Goal: Task Accomplishment & Management: Manage account settings

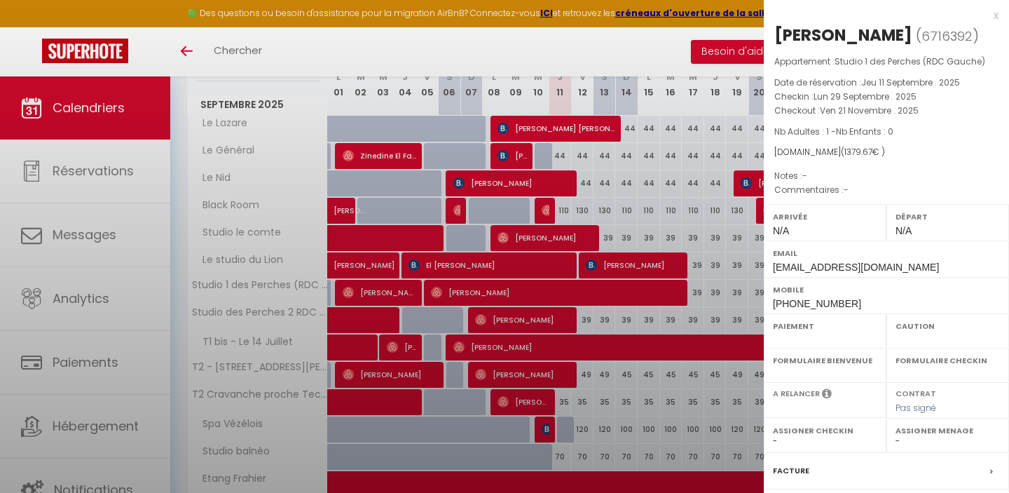
select select "OK"
select select "0"
select select "1"
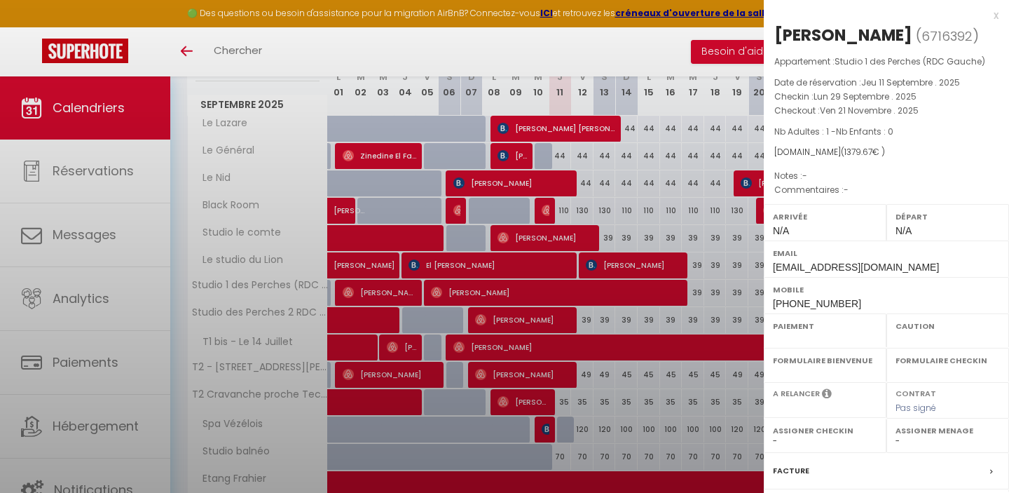
select select
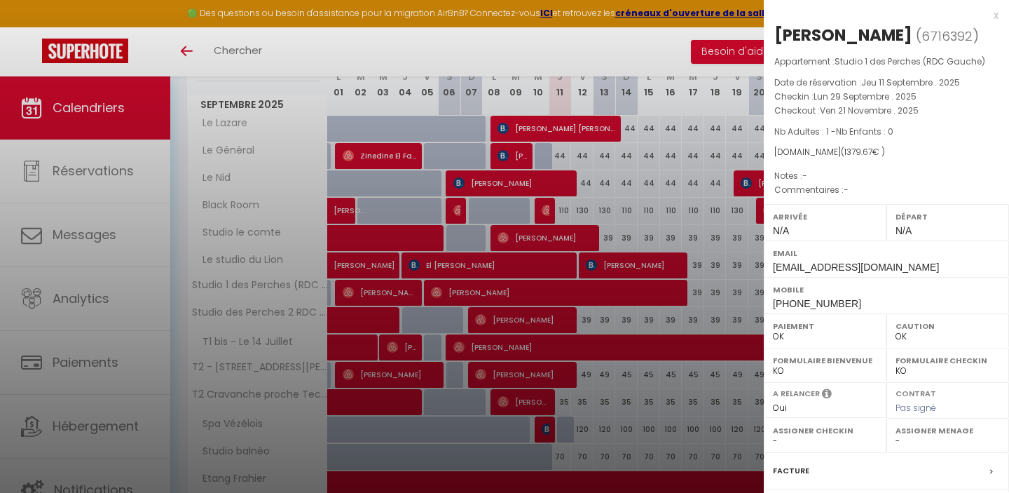
click at [993, 11] on div "x" at bounding box center [881, 15] width 235 height 17
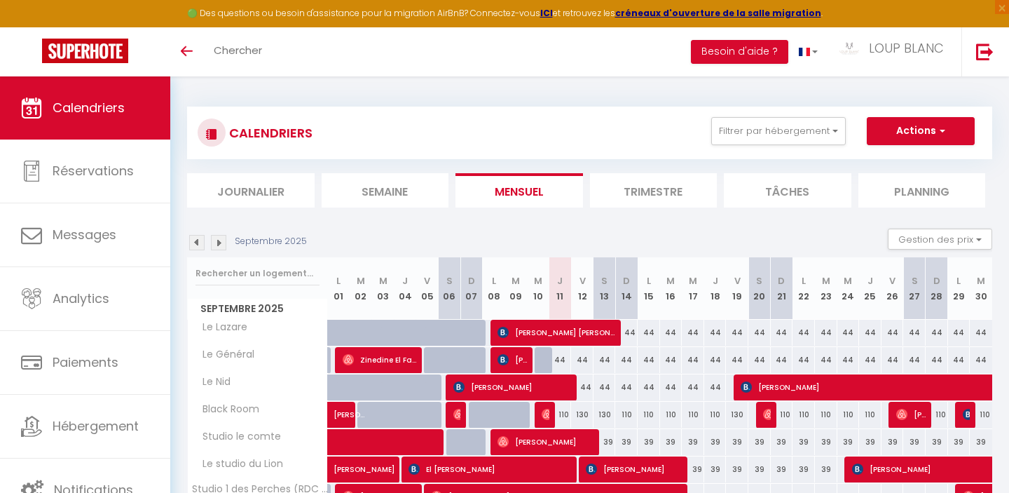
click at [220, 241] on img at bounding box center [218, 242] width 15 height 15
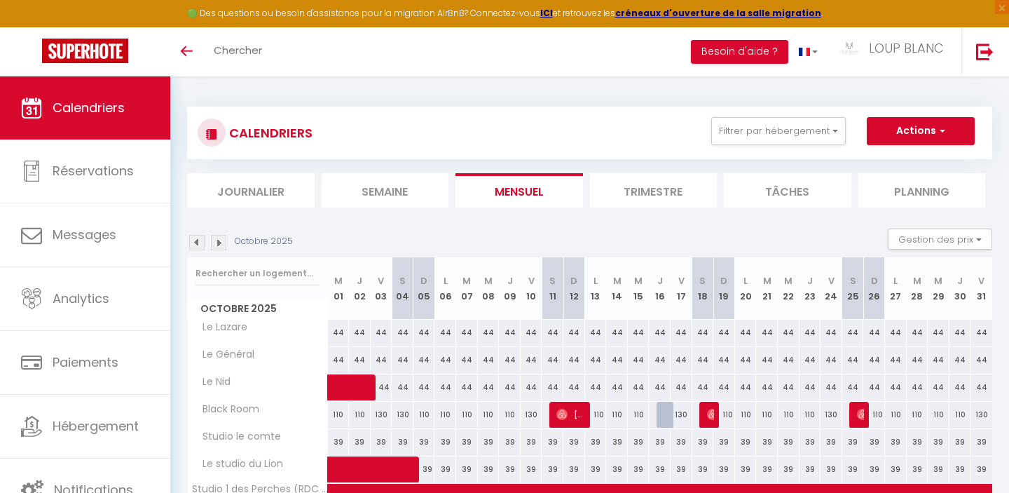
click at [202, 245] on img at bounding box center [196, 242] width 15 height 15
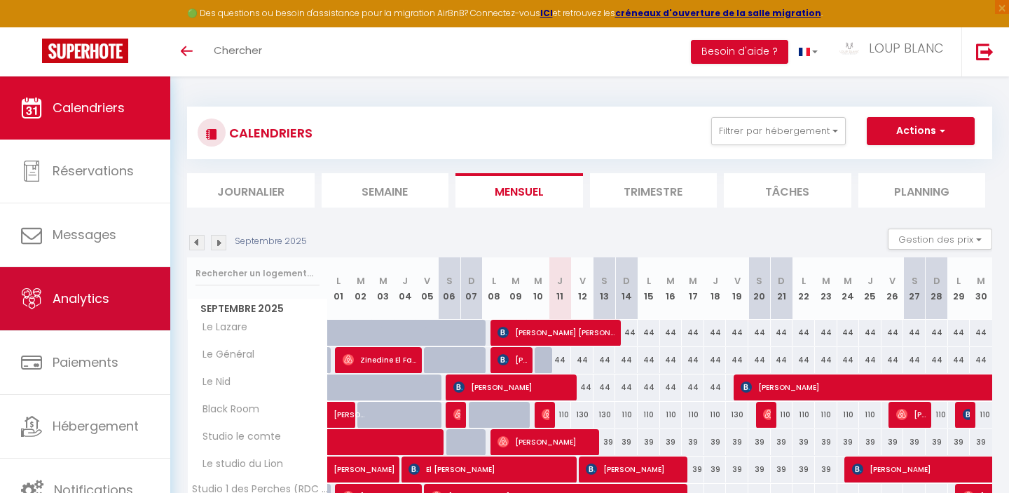
click at [88, 318] on link "Analytics" at bounding box center [85, 298] width 170 height 63
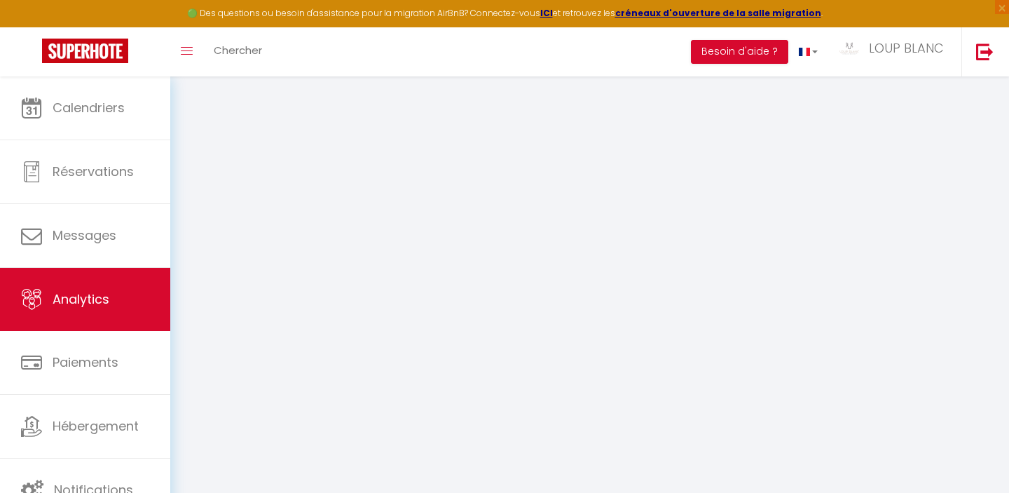
select select "2025"
select select "9"
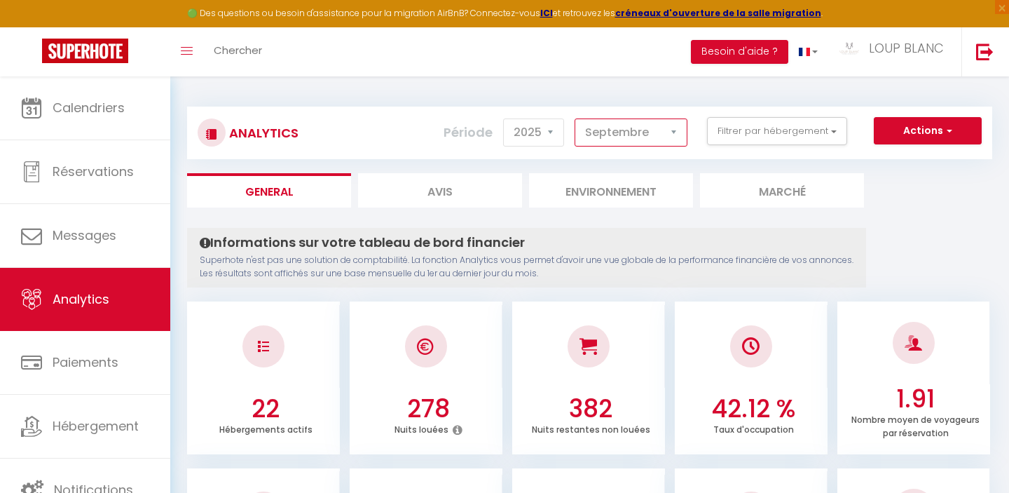
click at [601, 128] on select "Janvier Février Mars Avril Mai Juin Juillet Août Septembre Octobre Novembre Déc…" at bounding box center [631, 132] width 113 height 28
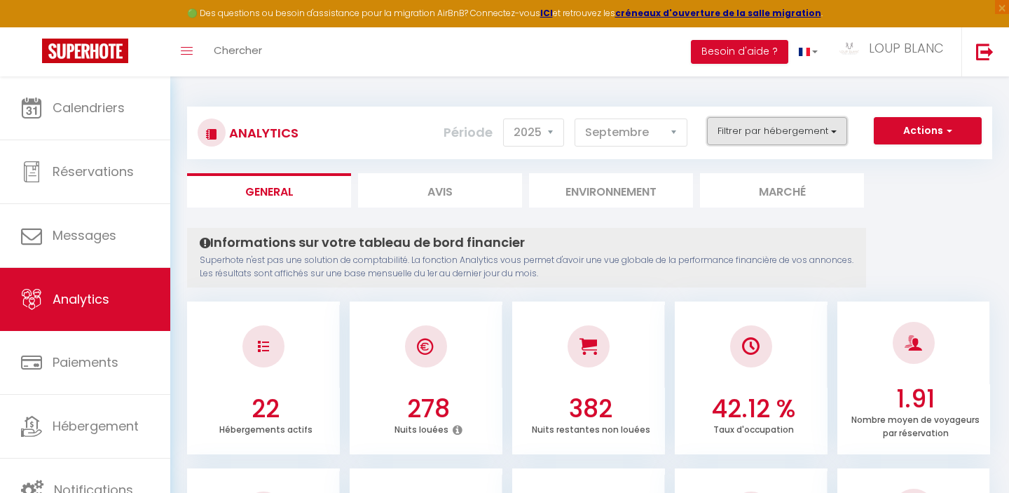
click at [768, 128] on button "Filtrer par hébergement" at bounding box center [777, 131] width 140 height 28
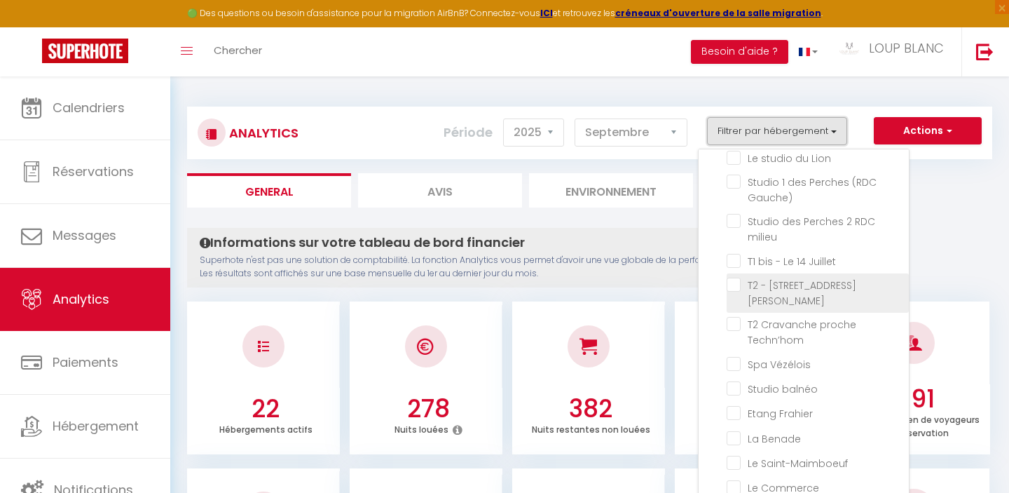
scroll to position [235, 0]
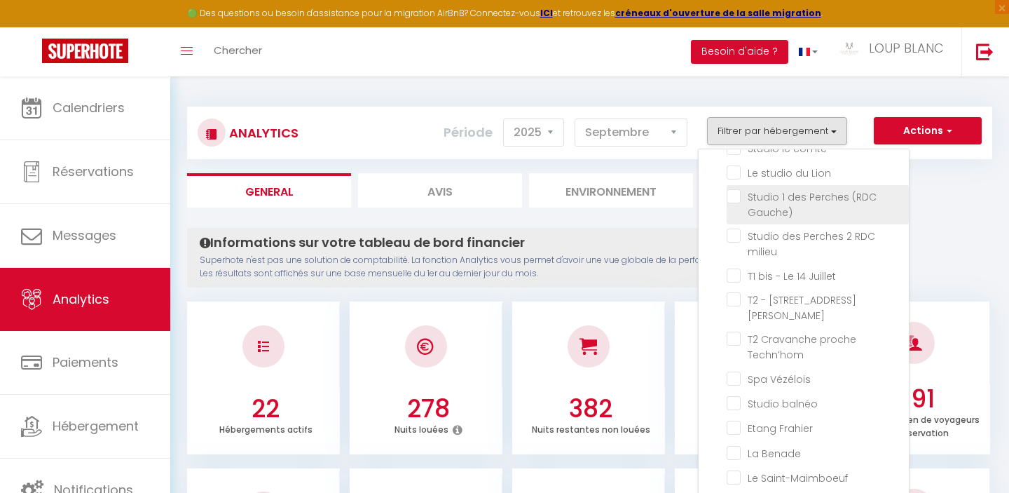
click at [732, 197] on Gauche\) "checkbox" at bounding box center [818, 196] width 182 height 14
checkbox Gauche\) "true"
checkbox Lazare "false"
checkbox Général "false"
checkbox Nid "false"
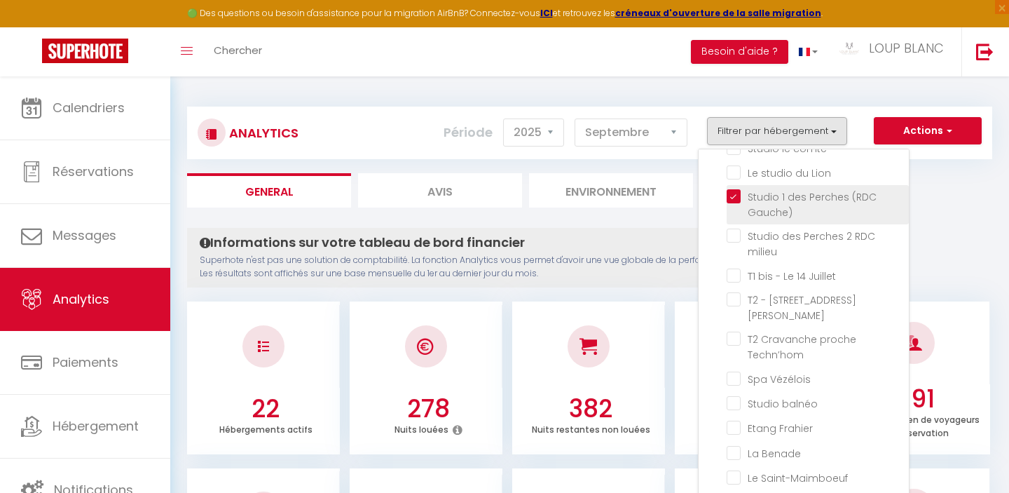
checkbox Room "false"
checkbox toits "false"
checkbox Central "false"
checkbox comte "false"
checkbox Lion "false"
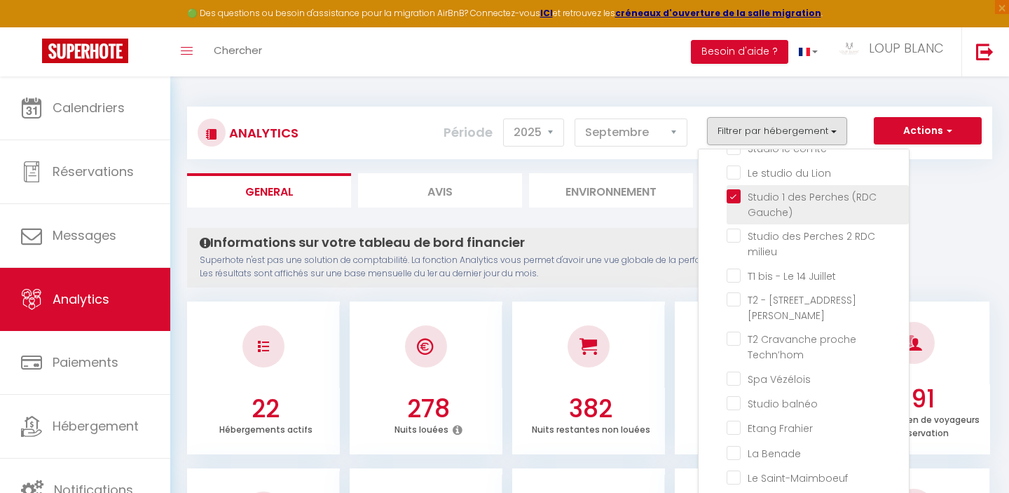
checkbox milieu "false"
checkbox Juillet "false"
checkbox Jaurès "false"
checkbox Techn’hom "false"
checkbox Vézélois "false"
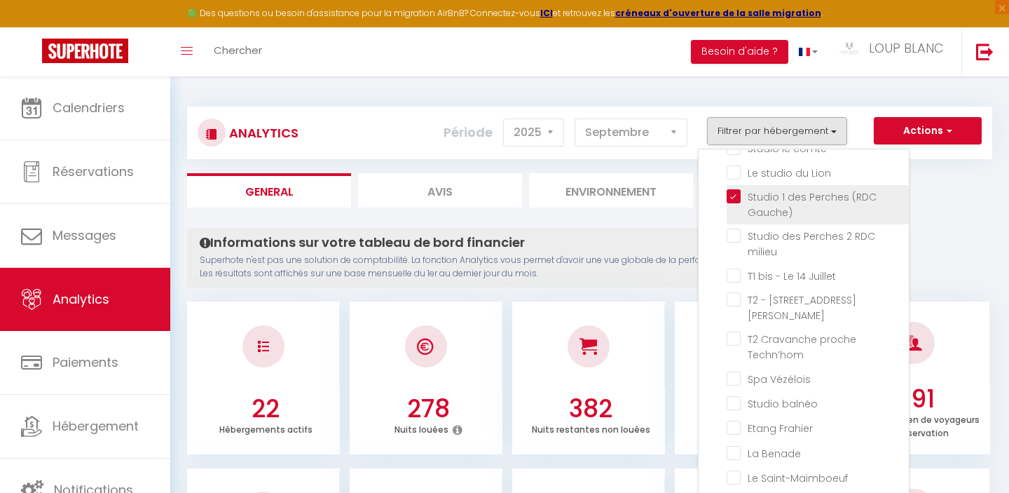
checkbox balnéo "false"
checkbox Frahier "false"
checkbox Benade "false"
checkbox Saint-Maimboeuf "false"
checkbox Commerce "false"
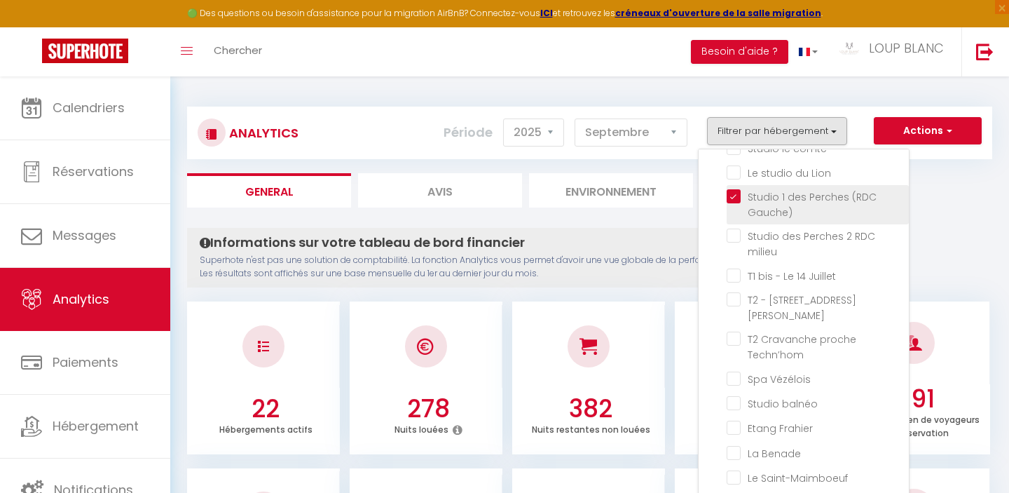
checkbox chateau "false"
checkbox Huisselets "false"
checkbox Cosy "false"
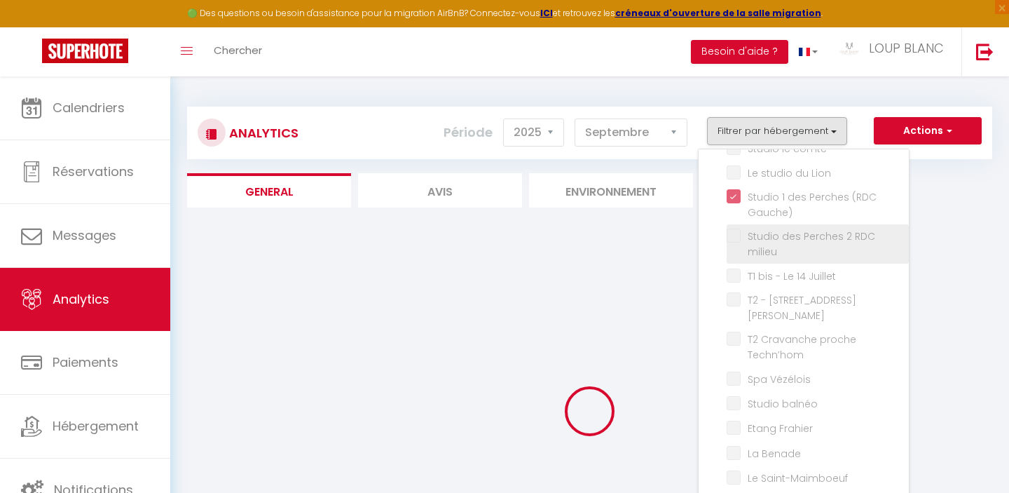
checkbox Lazare "false"
checkbox Général "false"
checkbox Nid "false"
checkbox Room "false"
checkbox toits "false"
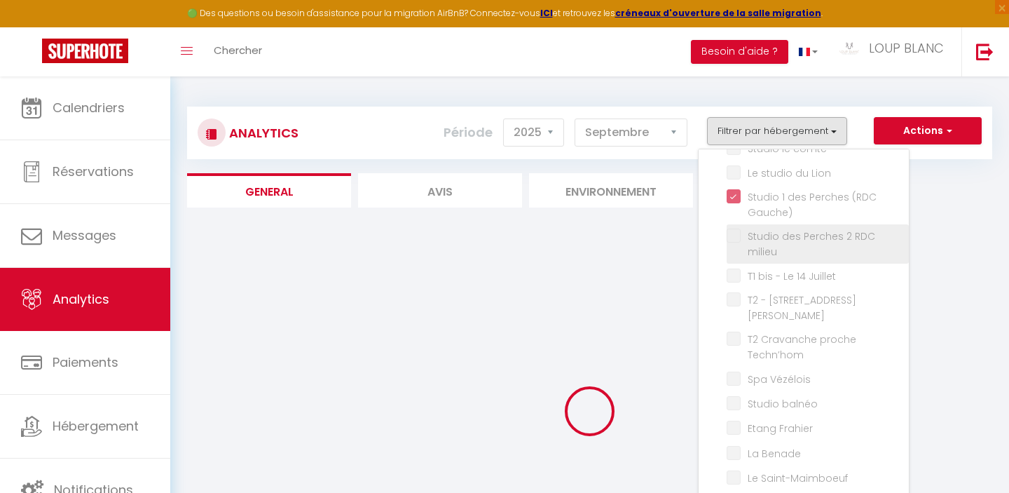
checkbox Central "false"
checkbox comte "false"
checkbox Lion "false"
checkbox milieu "false"
checkbox Juillet "false"
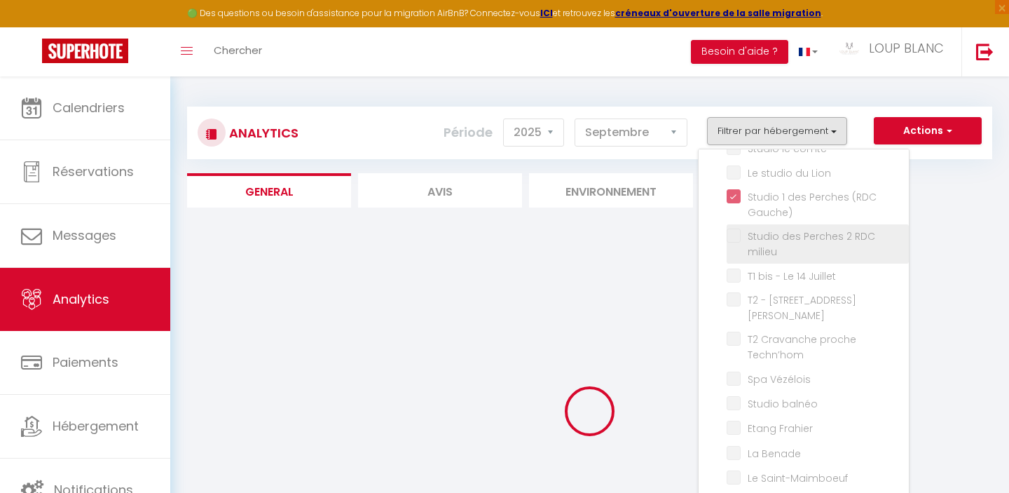
checkbox Jaurès "false"
checkbox Techn’hom "false"
checkbox Vézélois "false"
checkbox balnéo "false"
checkbox Frahier "false"
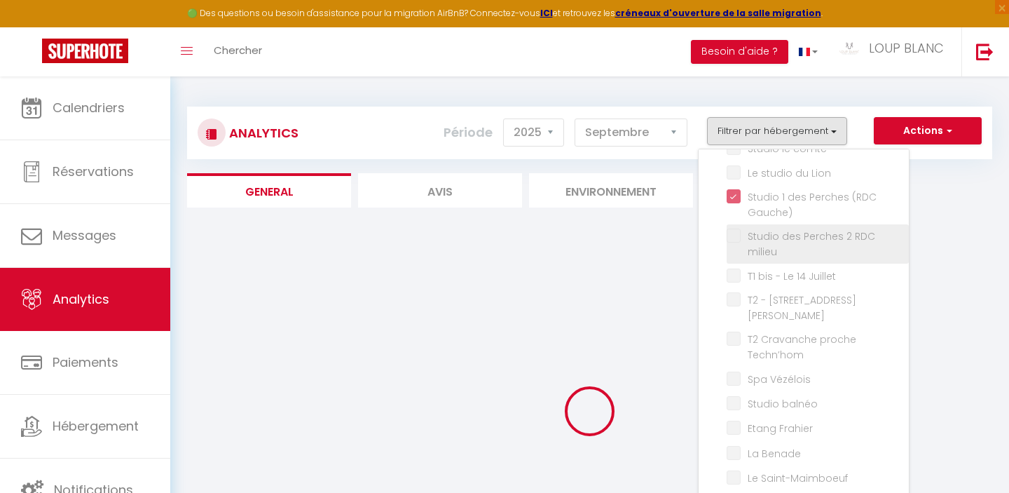
checkbox Benade "false"
checkbox Saint-Maimboeuf "false"
checkbox Commerce "false"
checkbox chateau "false"
checkbox Huisselets "false"
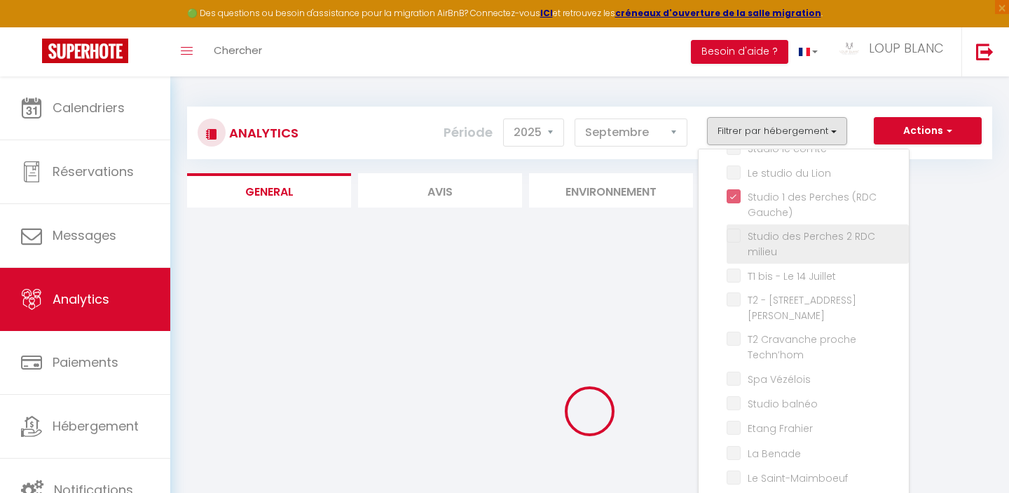
checkbox Cosy "false"
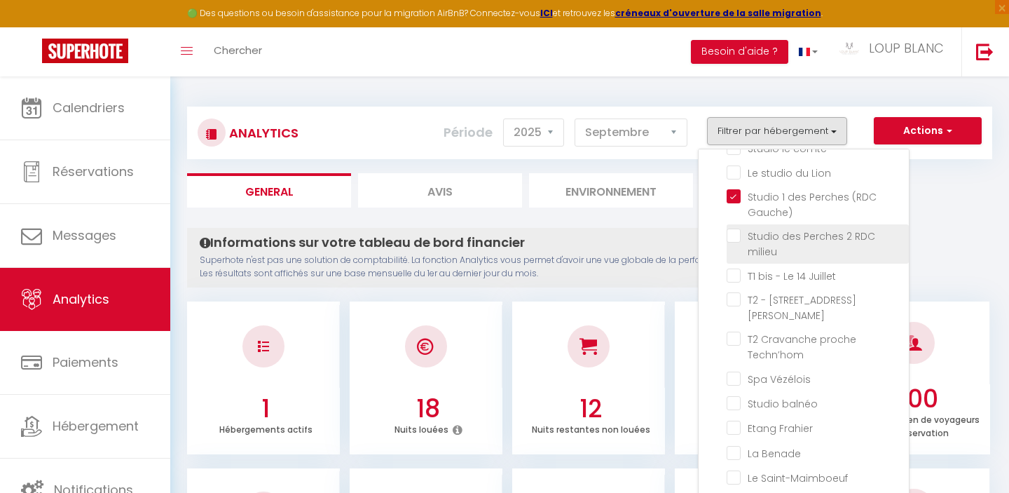
click at [734, 238] on milieu "checkbox" at bounding box center [818, 235] width 182 height 14
checkbox milieu "true"
checkbox Lazare "false"
checkbox Général "false"
checkbox Nid "false"
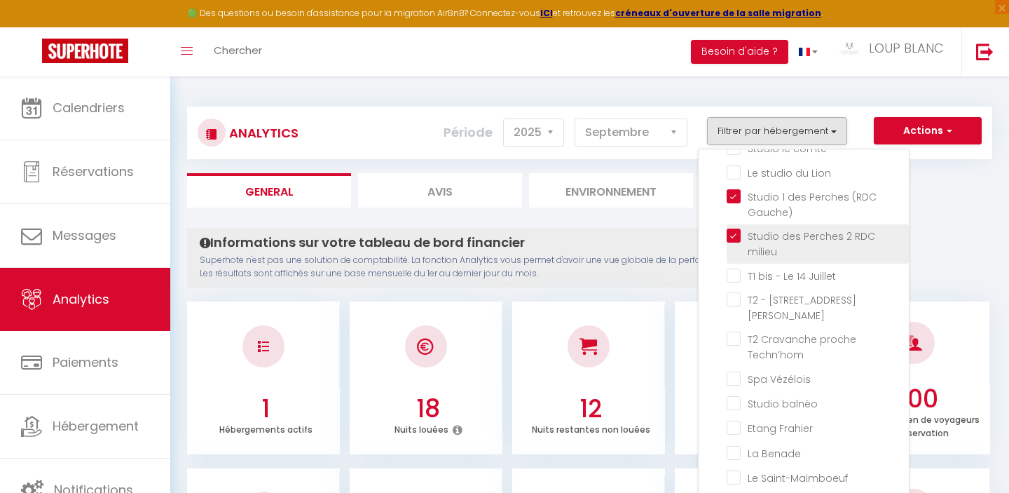
checkbox Room "false"
checkbox toits "false"
checkbox Central "false"
checkbox comte "false"
checkbox Lion "false"
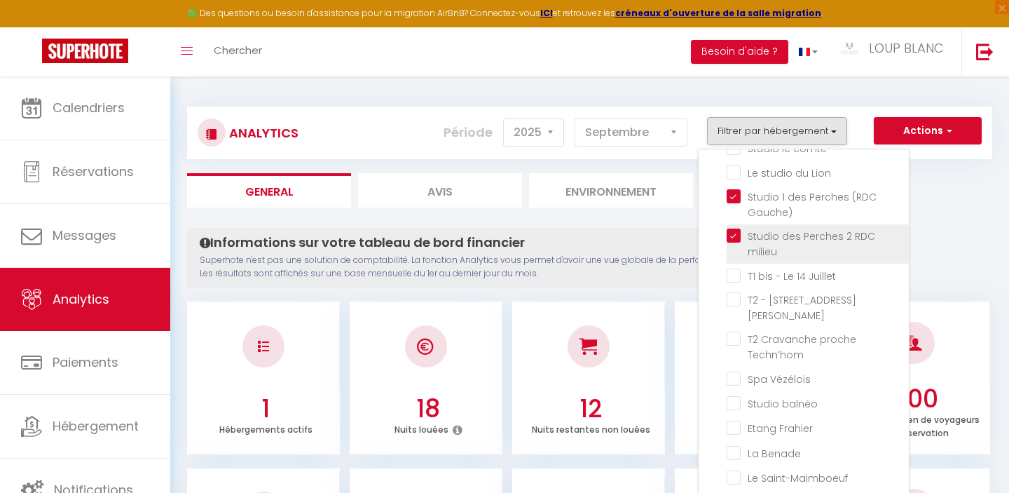
checkbox Juillet "false"
checkbox Jaurès "false"
checkbox Techn’hom "false"
checkbox Vézélois "false"
checkbox balnéo "false"
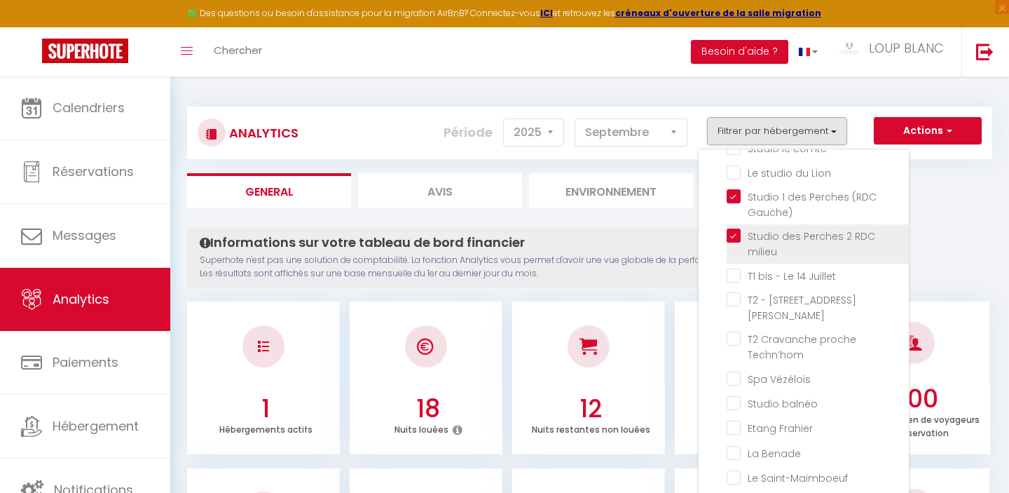
checkbox Frahier "false"
checkbox Benade "false"
checkbox Saint-Maimboeuf "false"
checkbox Commerce "false"
checkbox chateau "false"
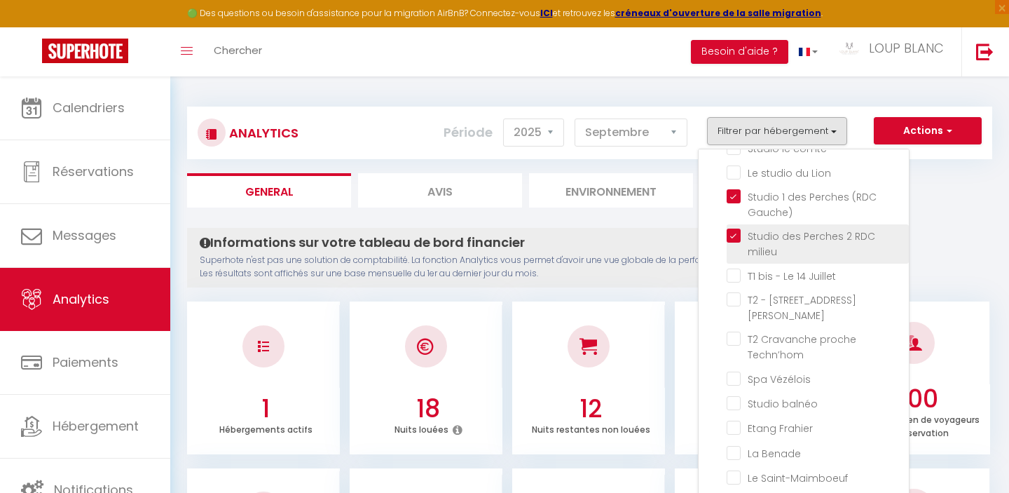
checkbox Huisselets "false"
checkbox Cosy "false"
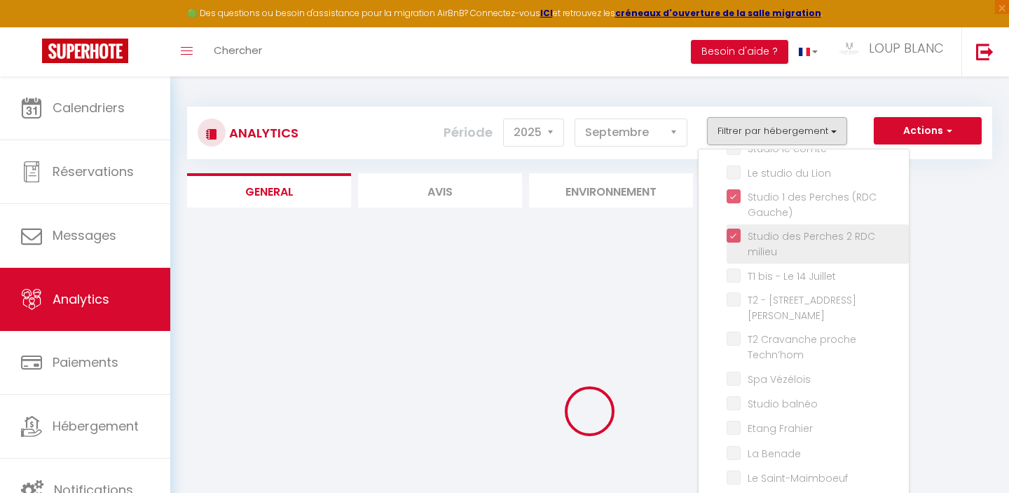
checkbox Lazare "false"
checkbox Général "false"
checkbox Nid "false"
checkbox Room "false"
checkbox toits "false"
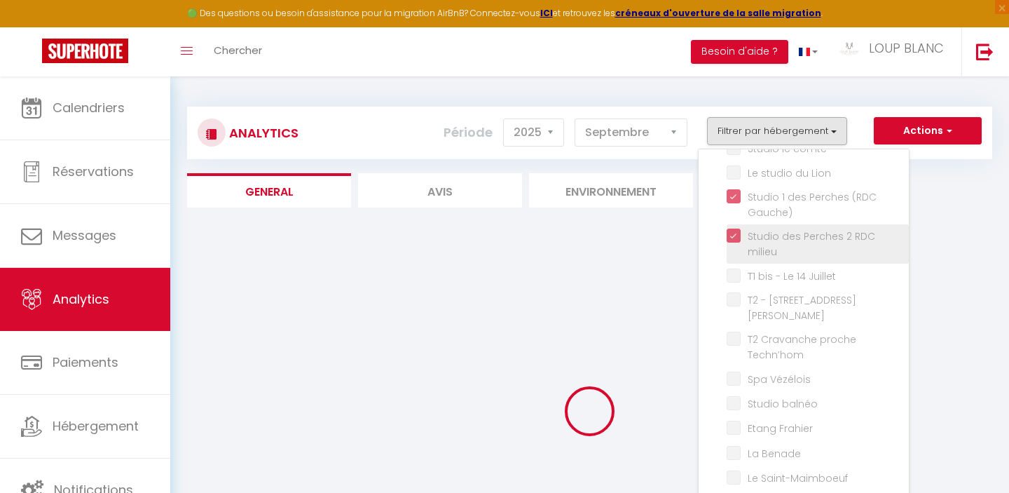
checkbox Central "false"
checkbox comte "false"
checkbox Lion "false"
checkbox Juillet "false"
checkbox Jaurès "false"
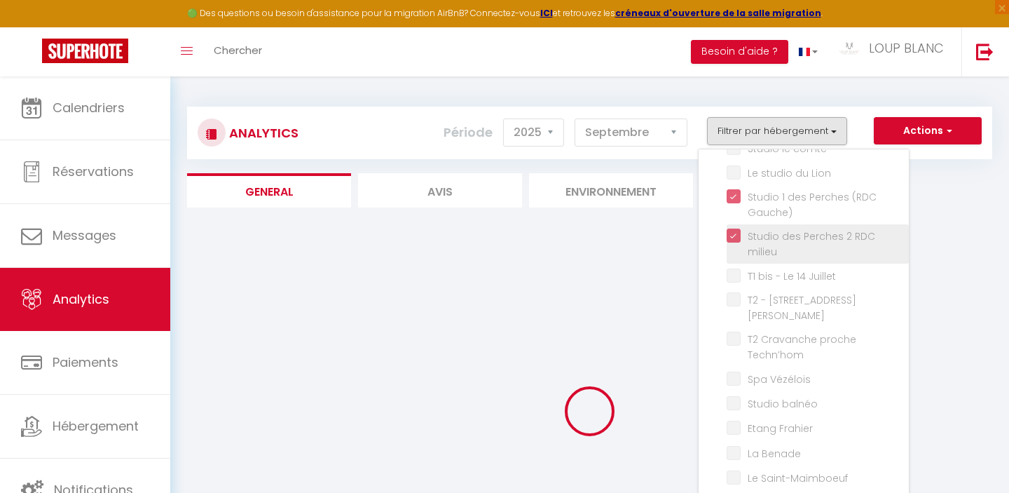
checkbox Techn’hom "false"
checkbox Vézélois "false"
checkbox balnéo "false"
checkbox Frahier "false"
checkbox Benade "false"
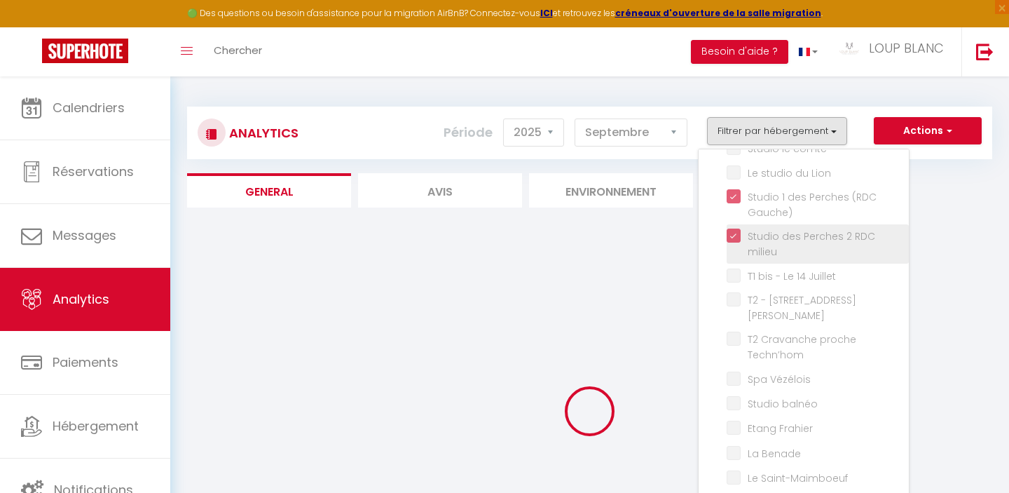
checkbox Saint-Maimboeuf "false"
checkbox Commerce "false"
checkbox chateau "false"
checkbox Huisselets "false"
checkbox Cosy "false"
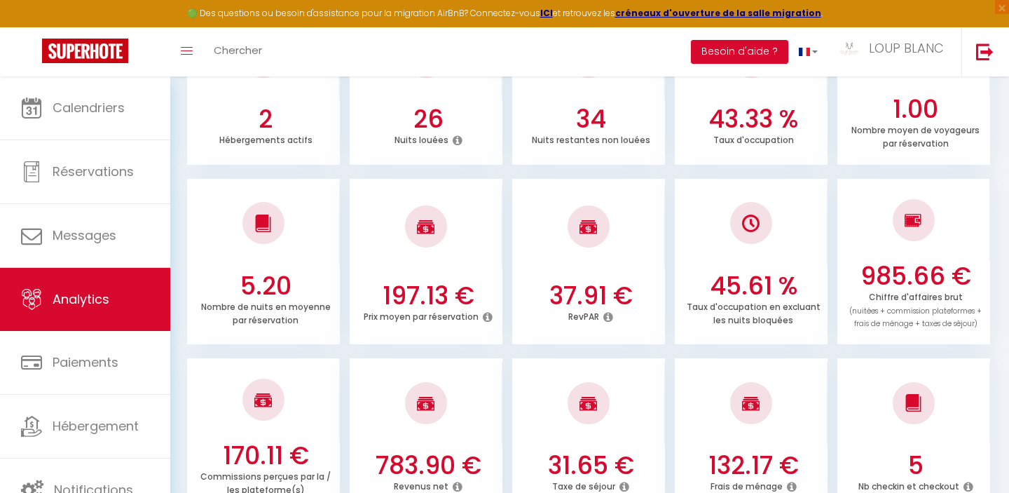
scroll to position [0, 0]
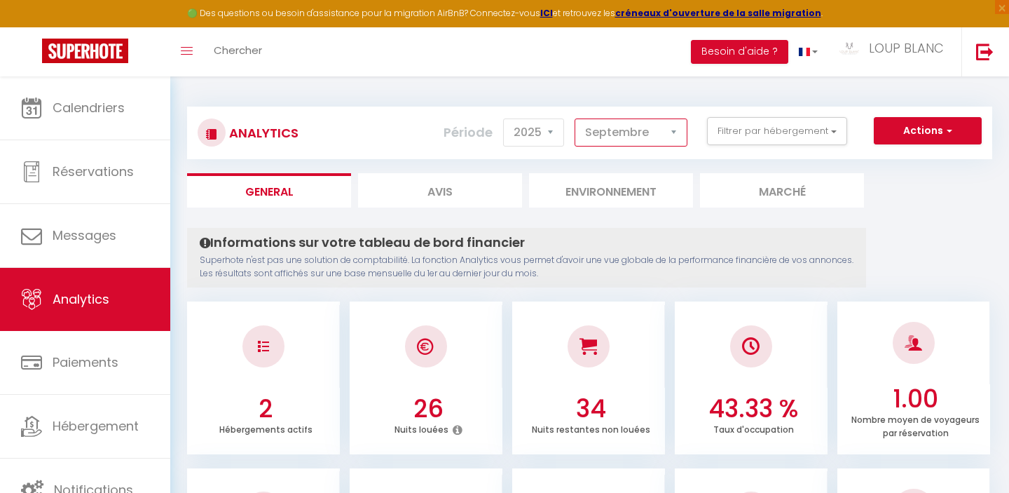
click at [658, 132] on select "Janvier Février Mars Avril Mai Juin Juillet Août Septembre Octobre Novembre Déc…" at bounding box center [631, 132] width 113 height 28
click at [601, 139] on select "Janvier Février Mars Avril Mai Juin Juillet Août Septembre Octobre Novembre Déc…" at bounding box center [631, 132] width 113 height 28
select select "9"
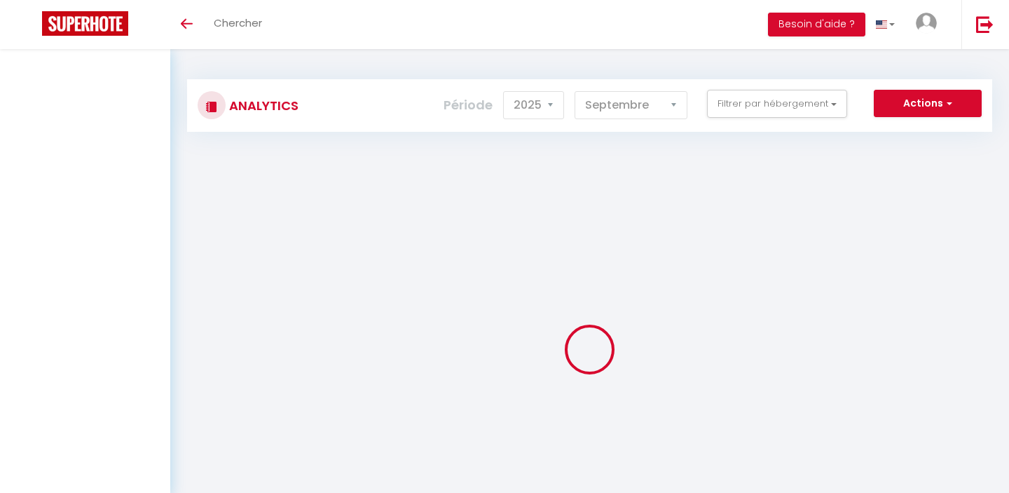
select select "2025"
select select "9"
select select "2025"
select select "9"
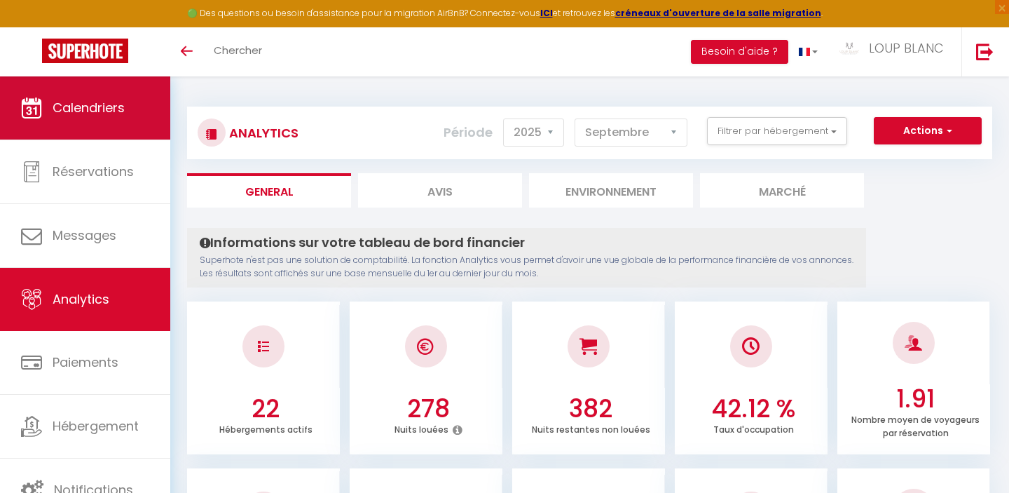
click at [92, 109] on span "Calendriers" at bounding box center [89, 108] width 72 height 18
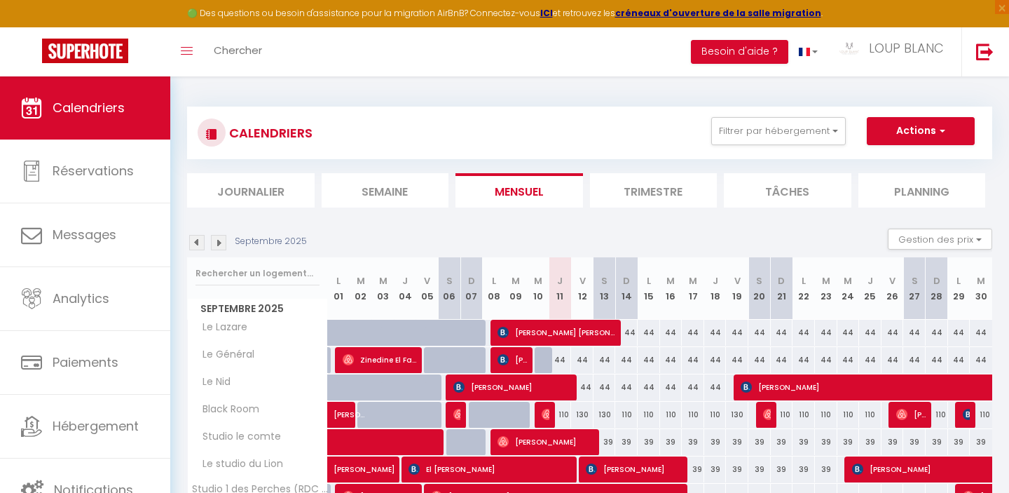
click at [219, 243] on img at bounding box center [218, 242] width 15 height 15
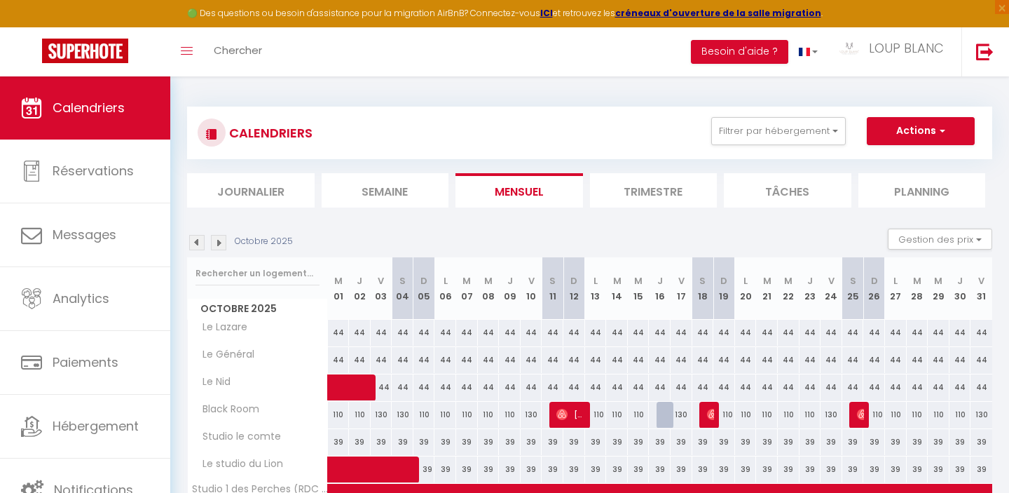
click at [219, 241] on img at bounding box center [218, 242] width 15 height 15
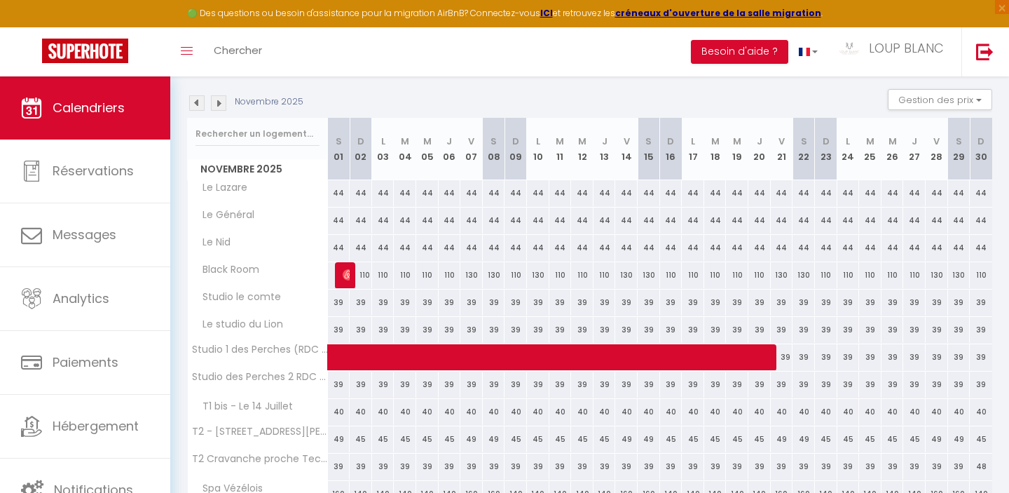
scroll to position [132, 0]
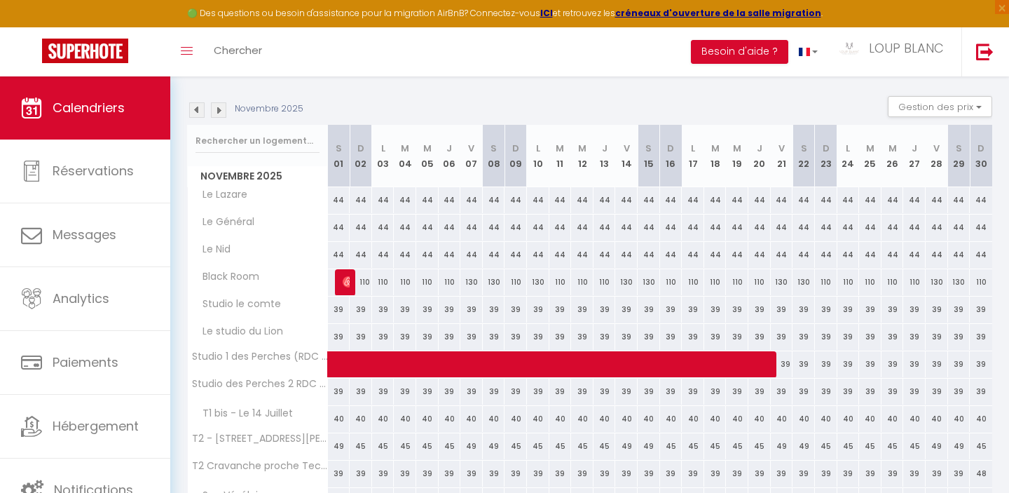
click at [222, 113] on img at bounding box center [218, 109] width 15 height 15
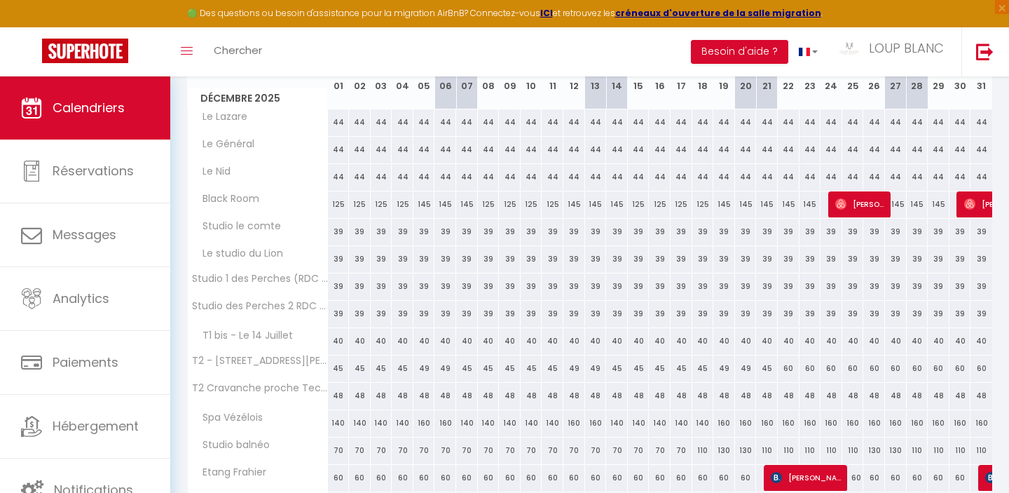
scroll to position [218, 0]
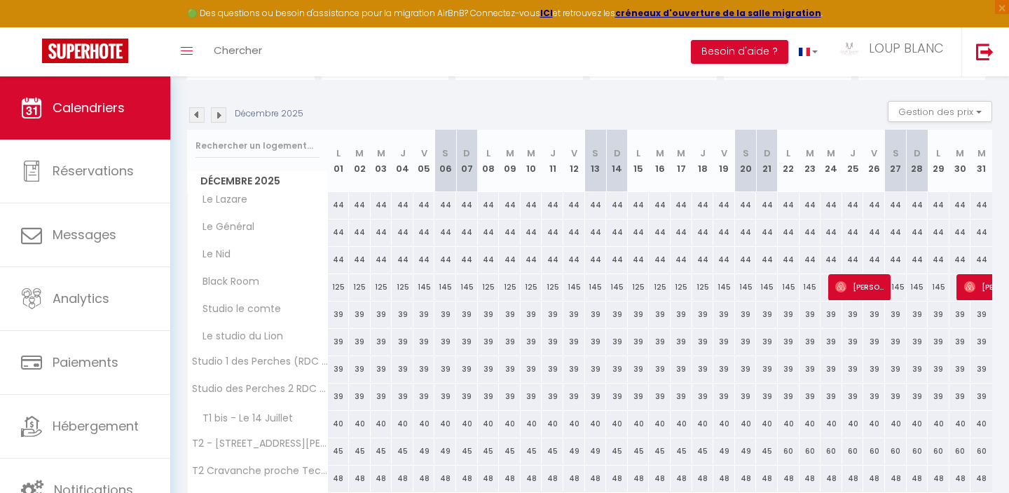
click at [219, 114] on img at bounding box center [218, 114] width 15 height 15
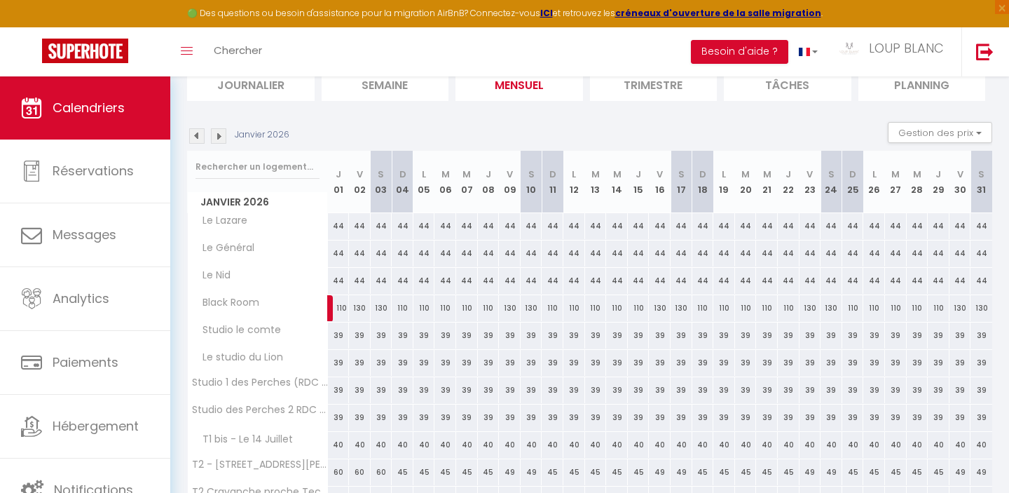
scroll to position [60, 0]
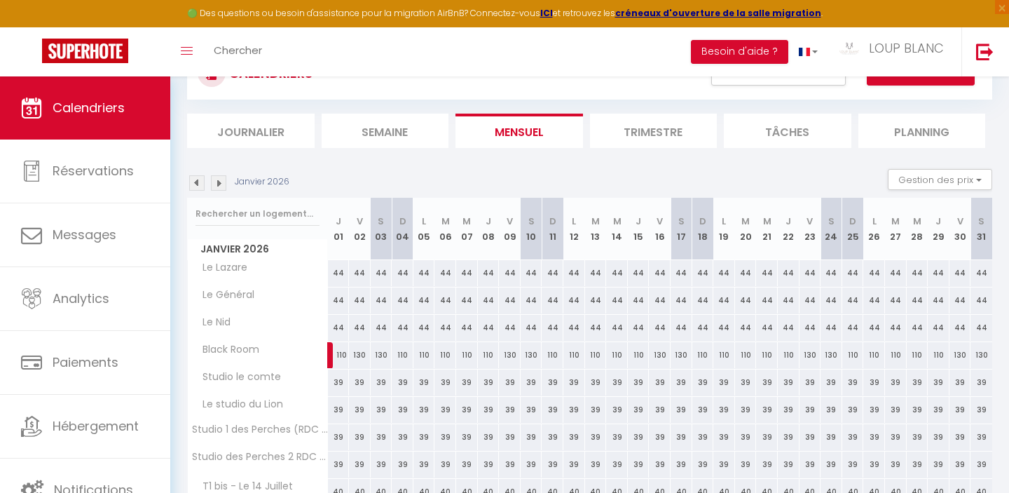
click at [218, 186] on img at bounding box center [218, 182] width 15 height 15
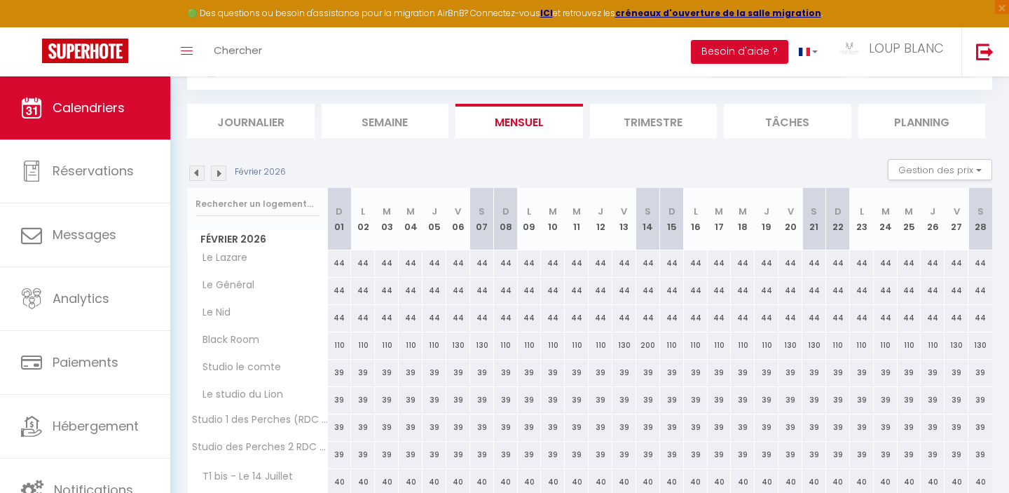
scroll to position [66, 0]
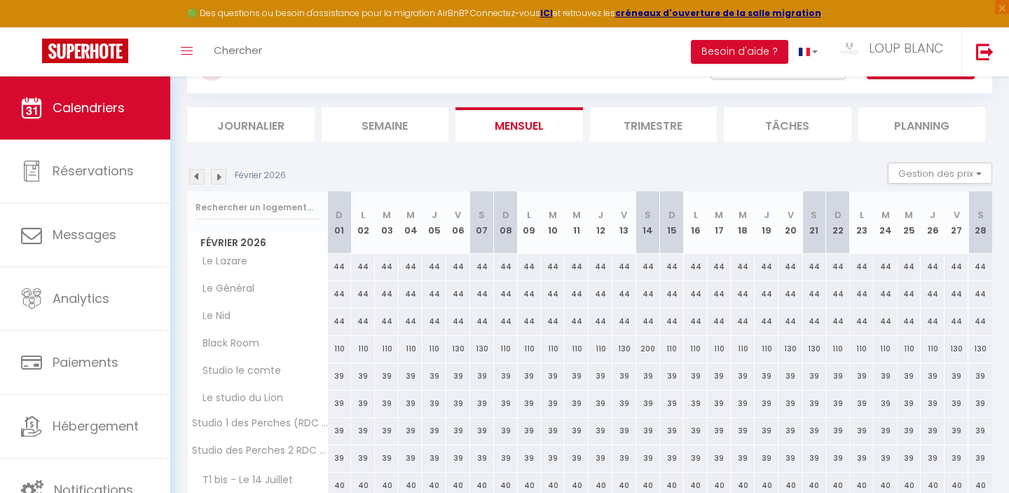
click at [220, 178] on img at bounding box center [218, 176] width 15 height 15
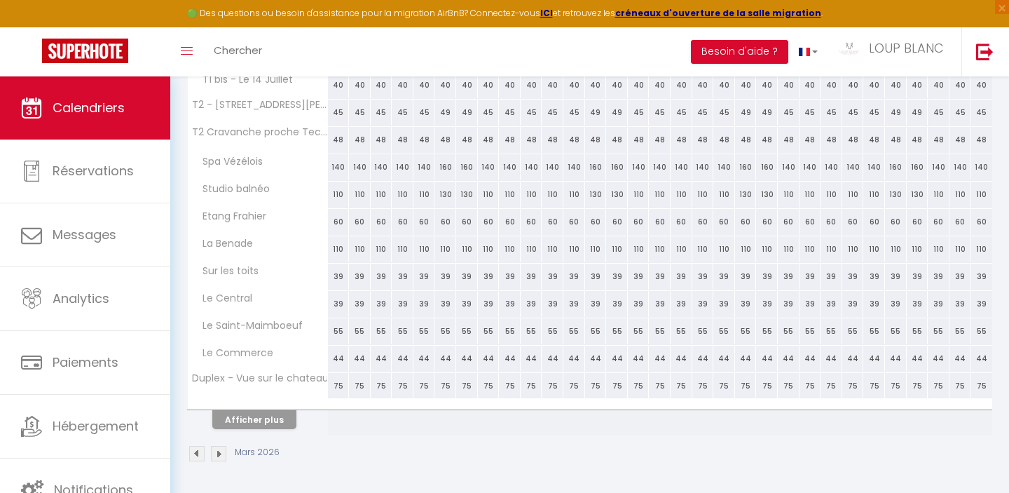
scroll to position [456, 0]
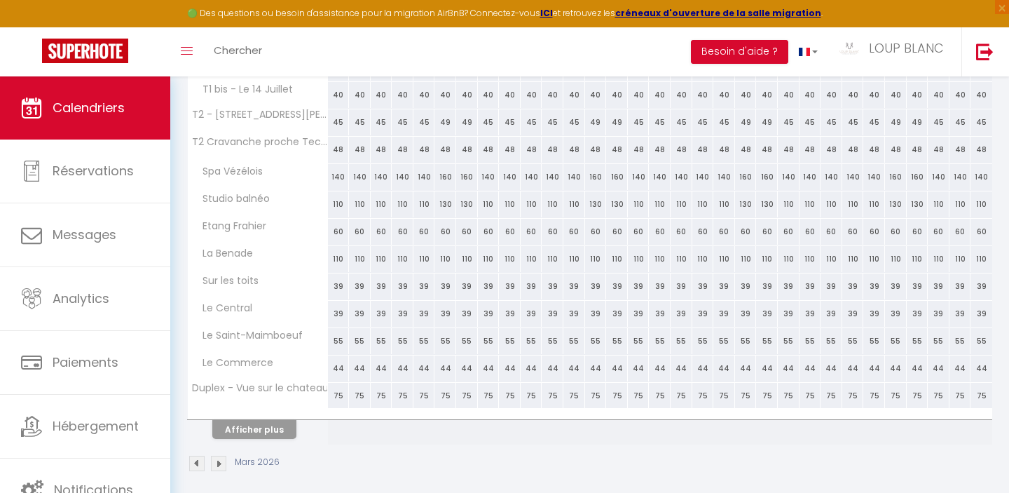
click at [247, 438] on th "Afficher plus" at bounding box center [258, 426] width 140 height 35
click at [244, 427] on button "Afficher plus" at bounding box center [254, 429] width 84 height 19
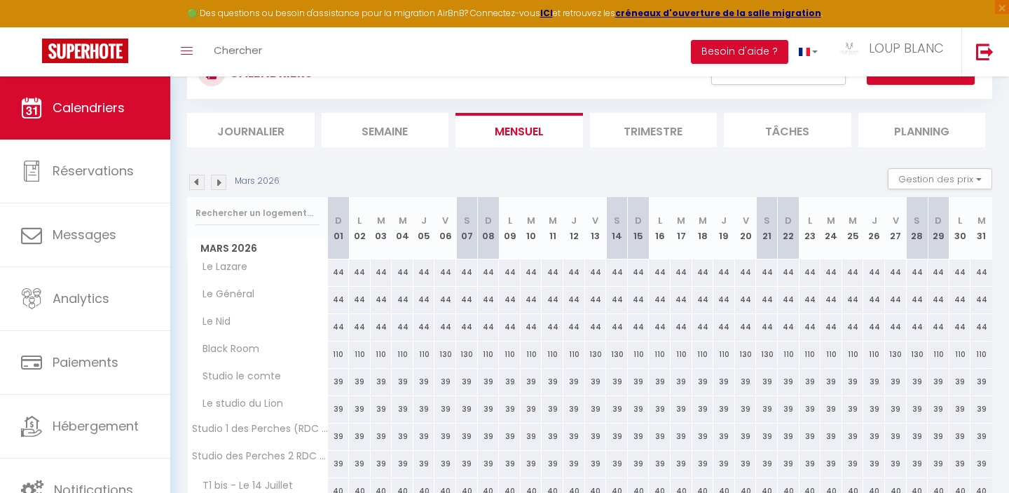
scroll to position [0, 0]
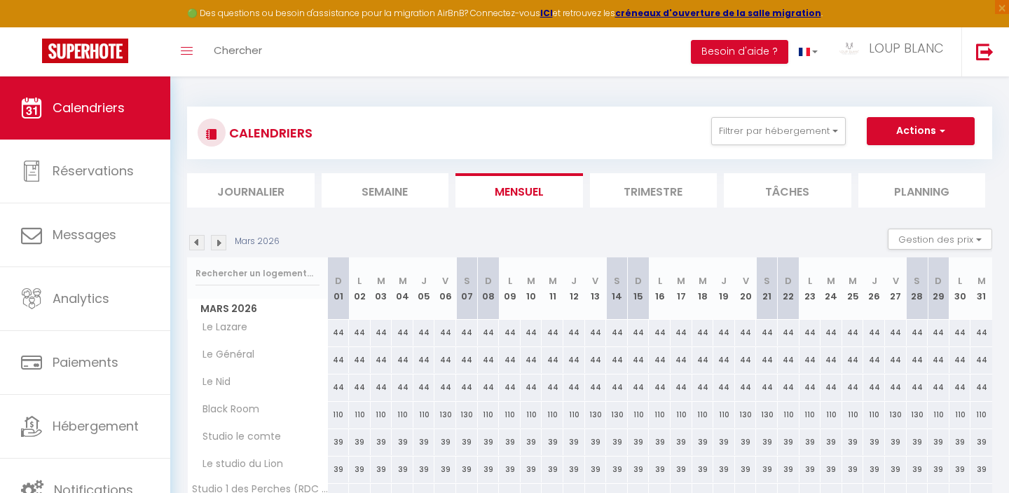
click at [194, 239] on img at bounding box center [196, 242] width 15 height 15
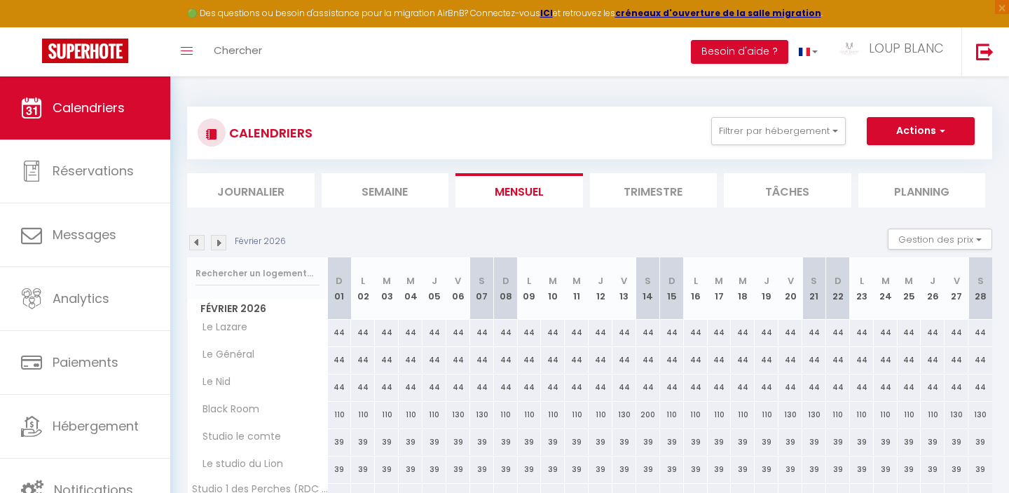
click at [197, 241] on img at bounding box center [196, 242] width 15 height 15
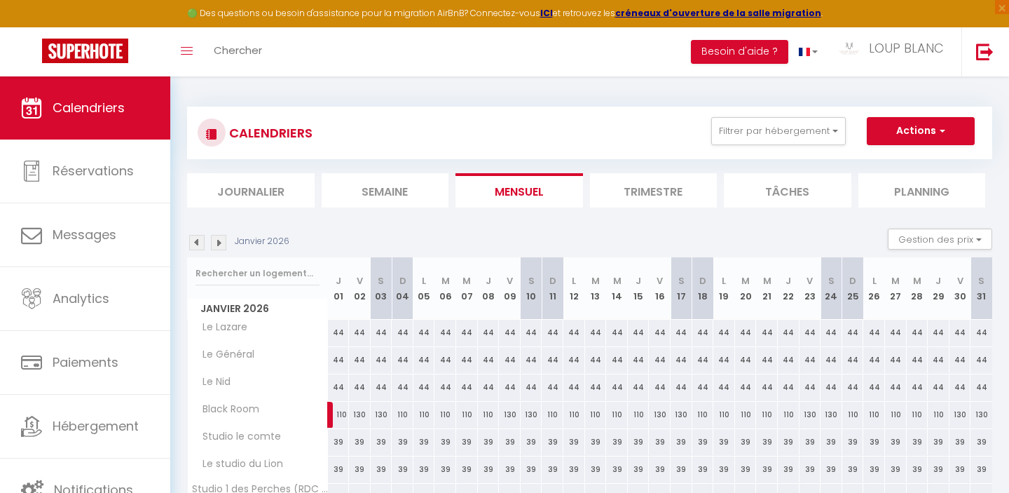
click at [200, 244] on img at bounding box center [196, 242] width 15 height 15
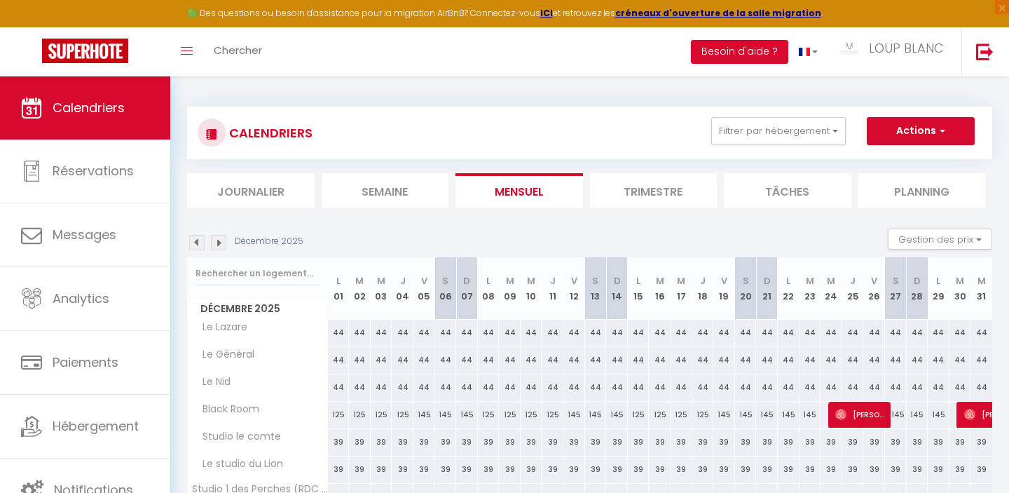
click at [200, 244] on img at bounding box center [196, 242] width 15 height 15
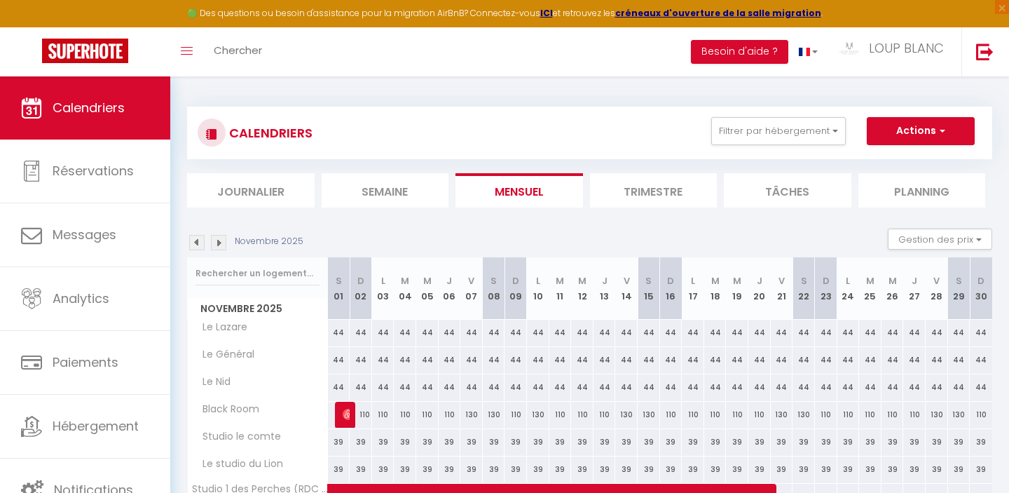
click at [200, 244] on img at bounding box center [196, 242] width 15 height 15
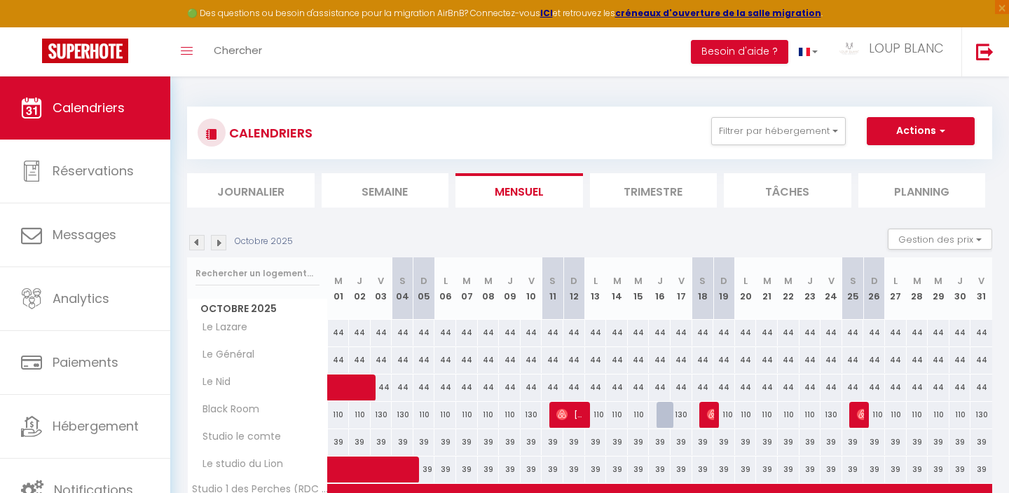
click at [200, 244] on img at bounding box center [196, 242] width 15 height 15
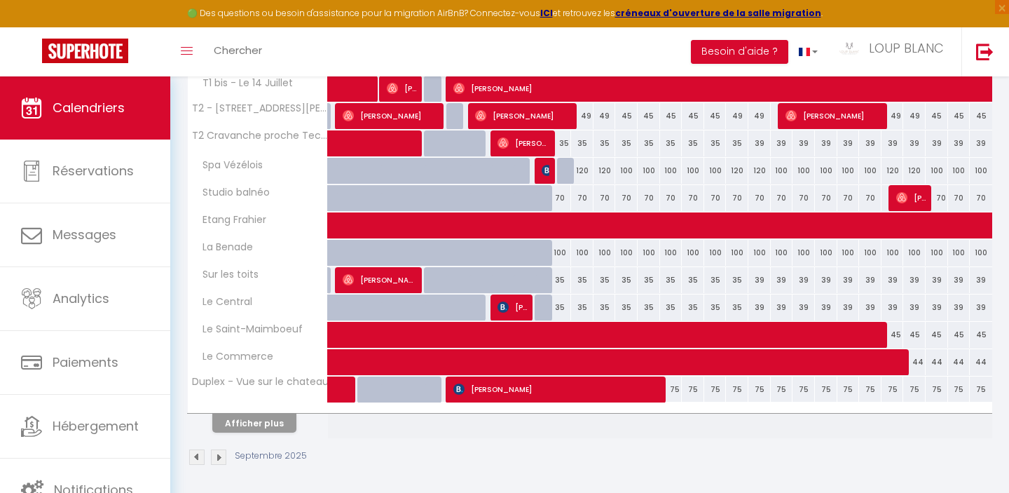
scroll to position [466, 0]
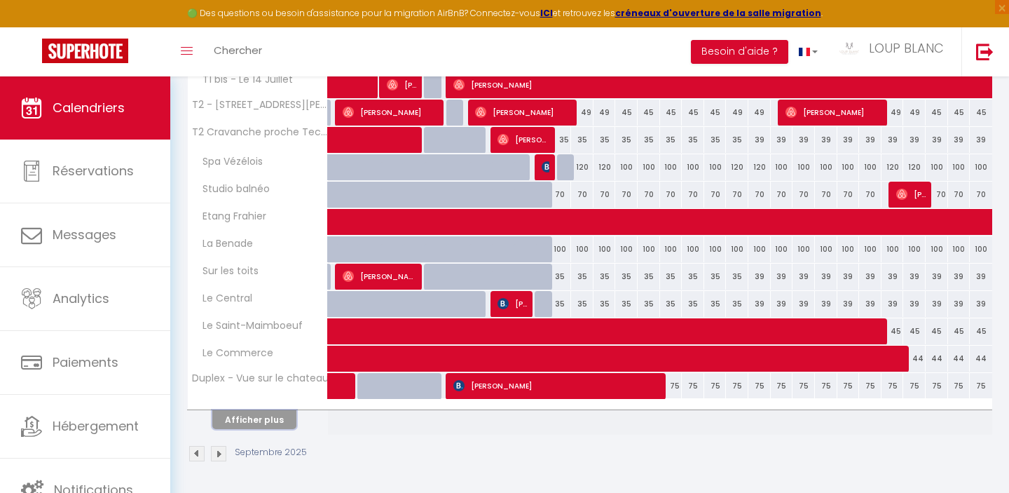
click at [272, 415] on button "Afficher plus" at bounding box center [254, 419] width 84 height 19
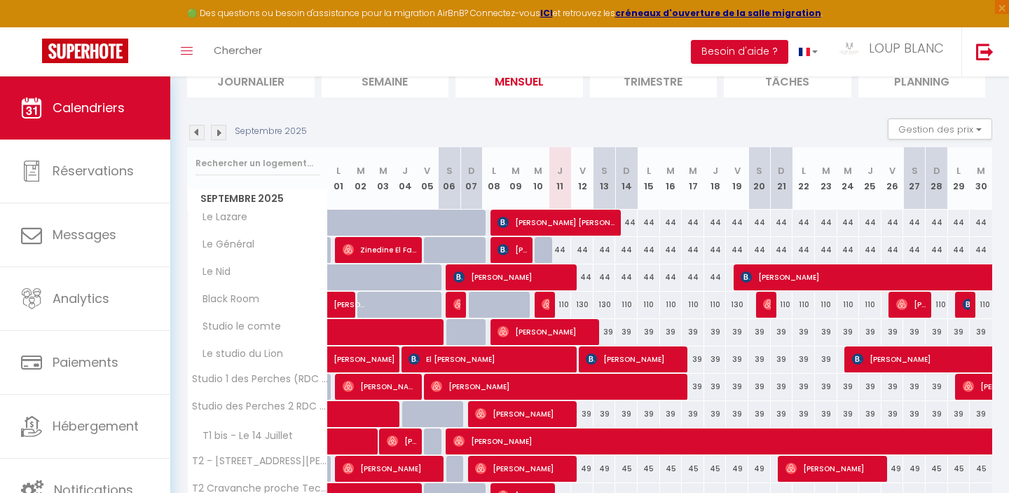
scroll to position [109, 0]
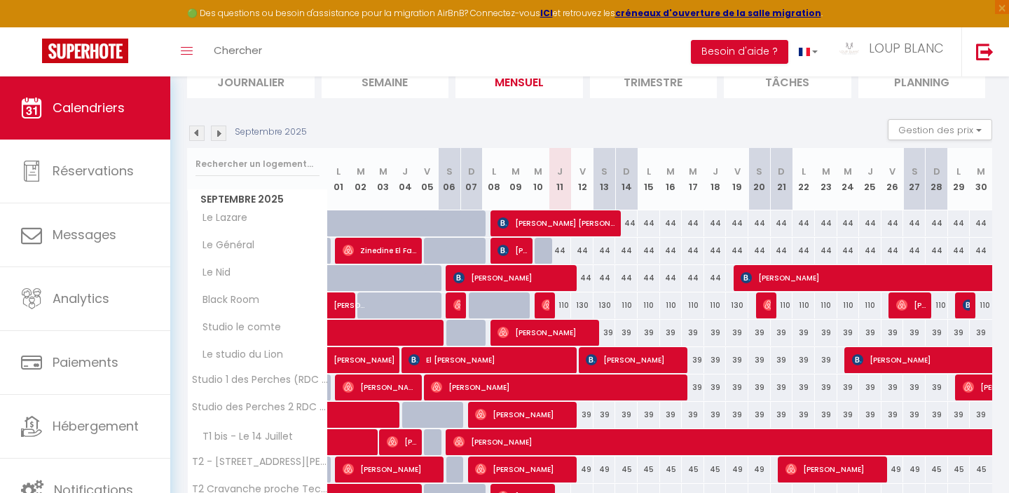
click at [220, 134] on img at bounding box center [218, 132] width 15 height 15
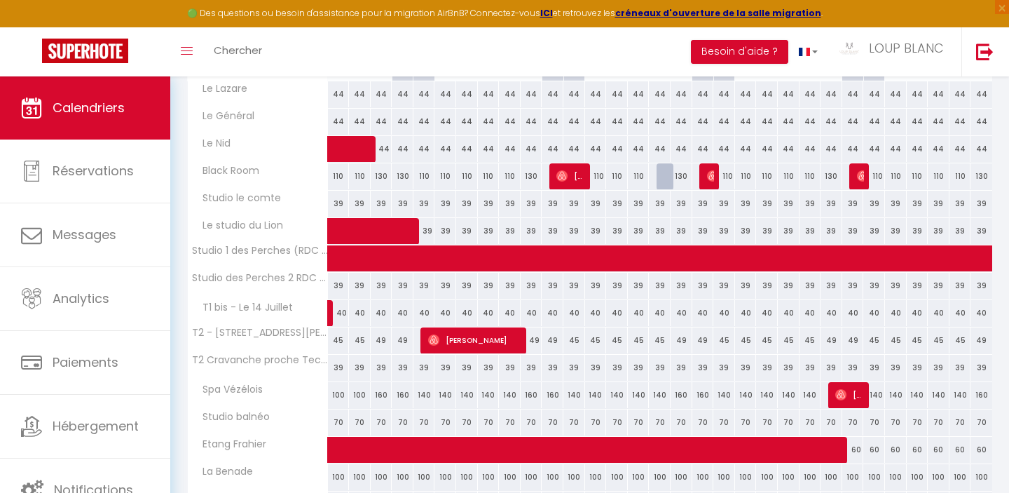
scroll to position [239, 0]
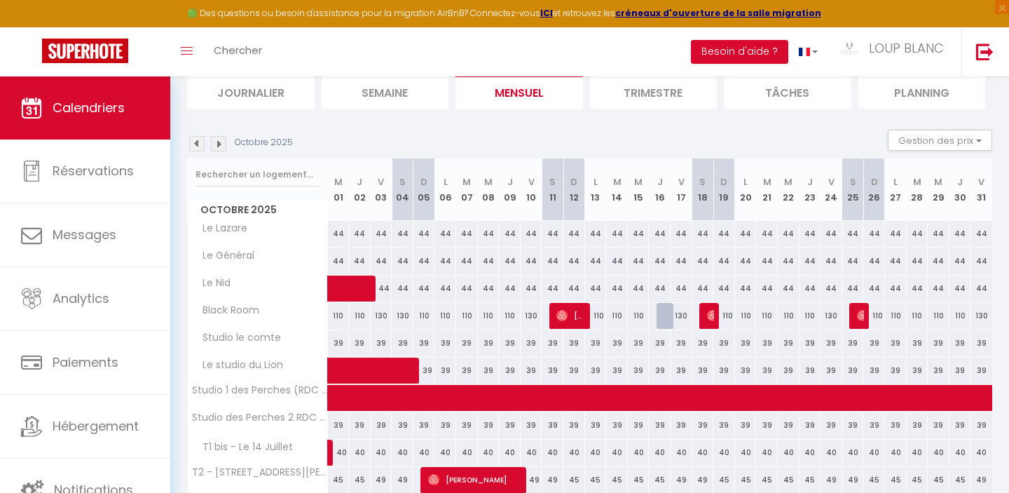
click at [193, 144] on img at bounding box center [196, 143] width 15 height 15
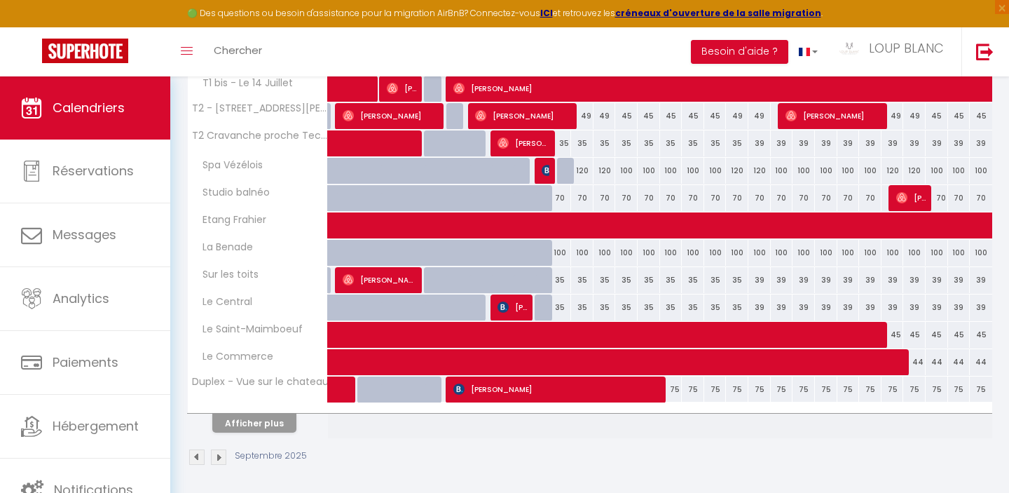
scroll to position [466, 0]
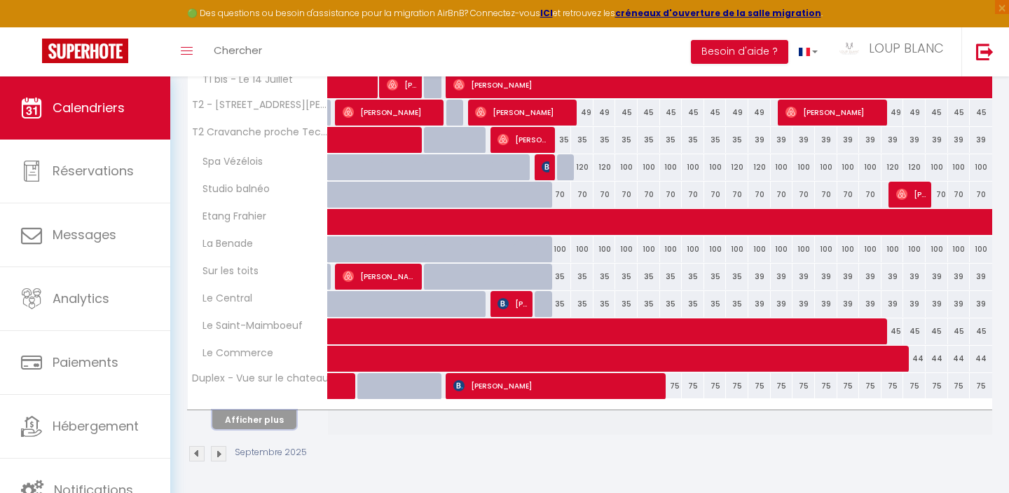
click at [270, 418] on button "Afficher plus" at bounding box center [254, 419] width 84 height 19
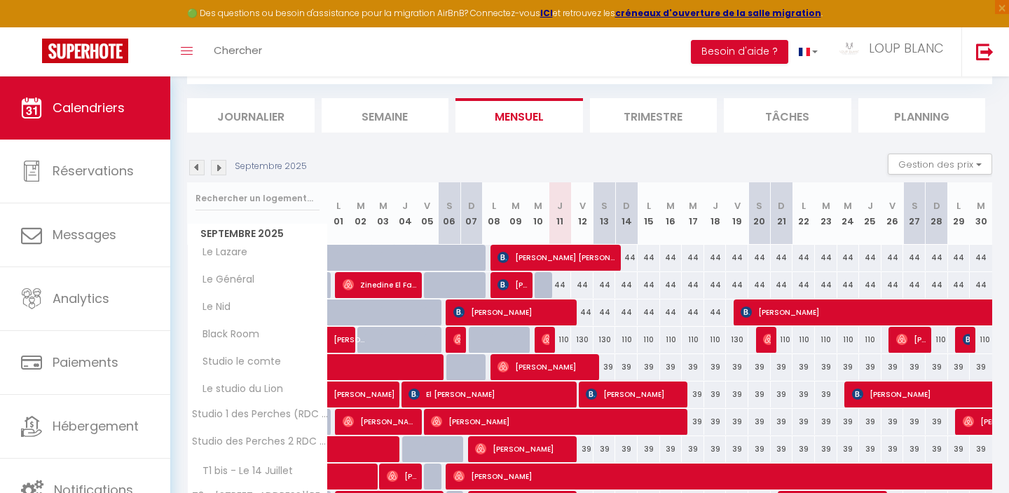
scroll to position [0, 0]
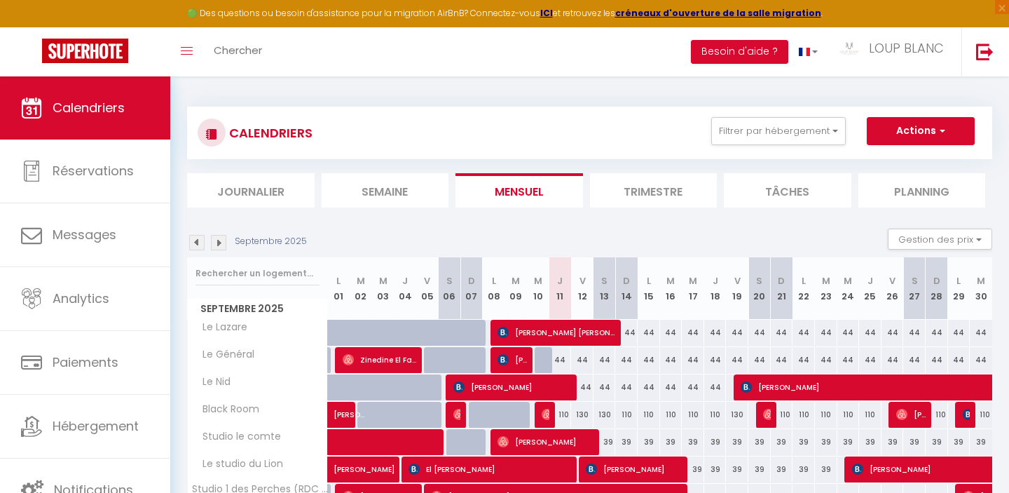
click at [214, 246] on img at bounding box center [218, 242] width 15 height 15
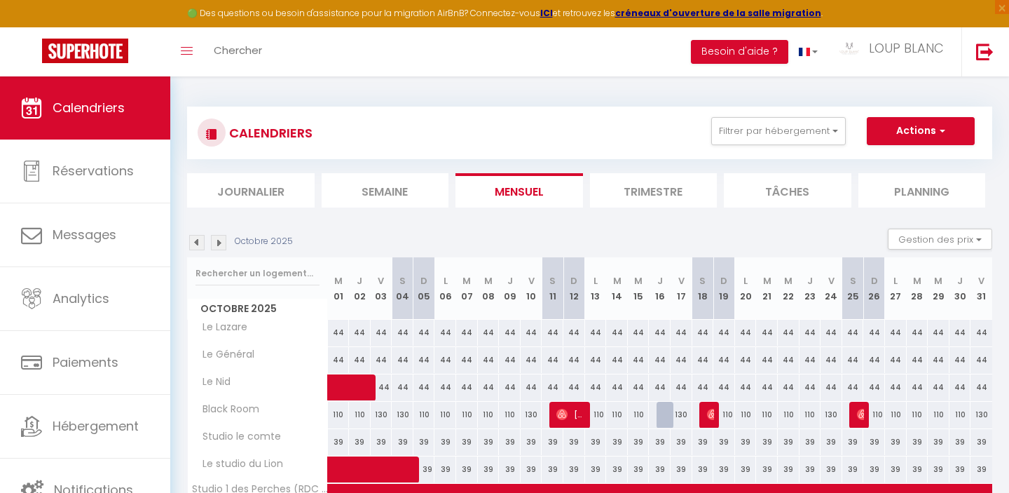
click at [216, 245] on img at bounding box center [218, 242] width 15 height 15
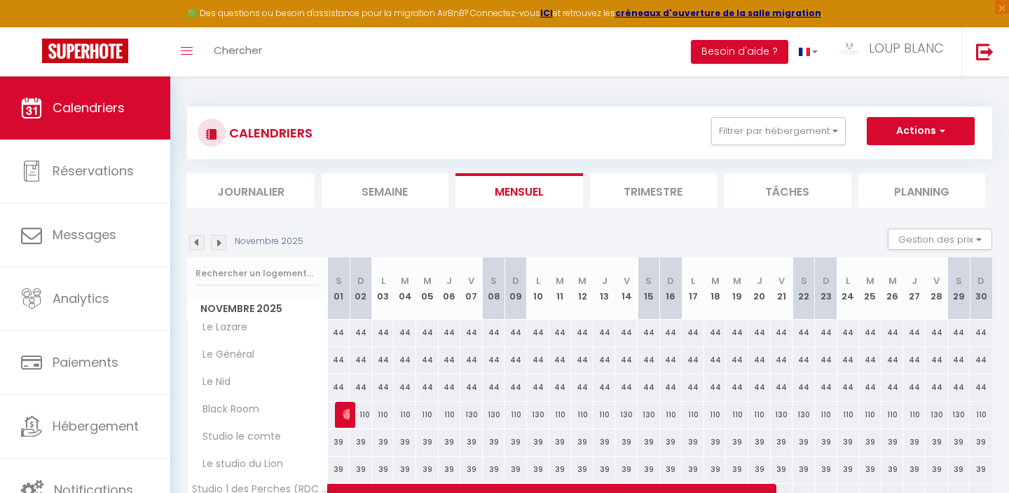
click at [216, 245] on img at bounding box center [218, 242] width 15 height 15
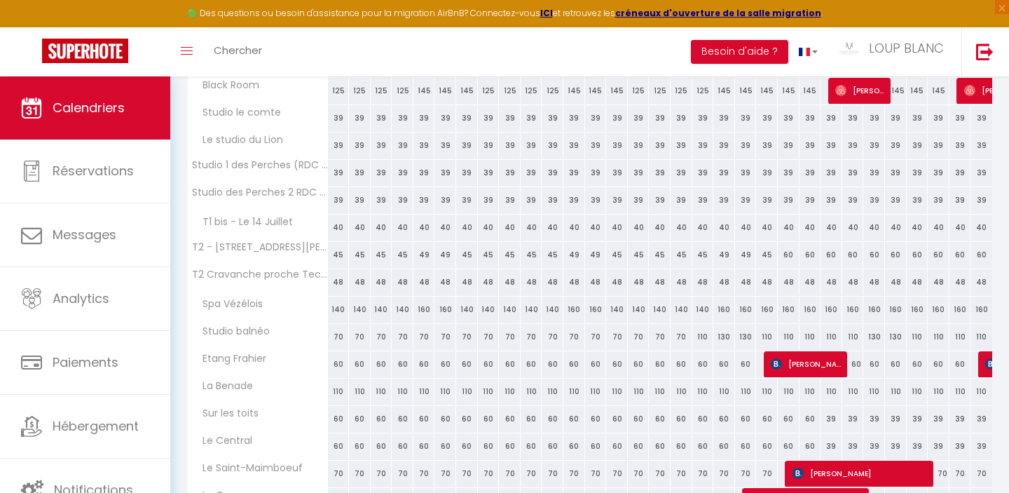
scroll to position [466, 0]
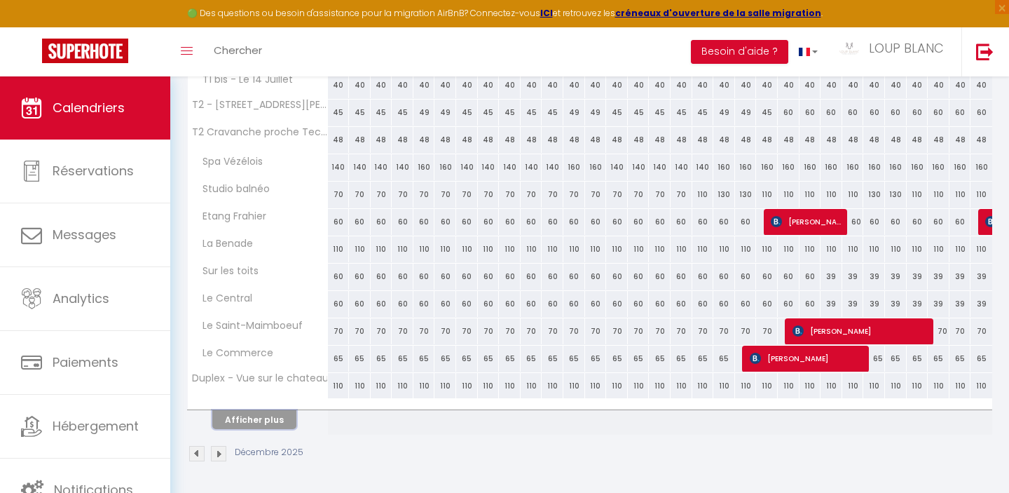
click at [277, 421] on button "Afficher plus" at bounding box center [254, 419] width 84 height 19
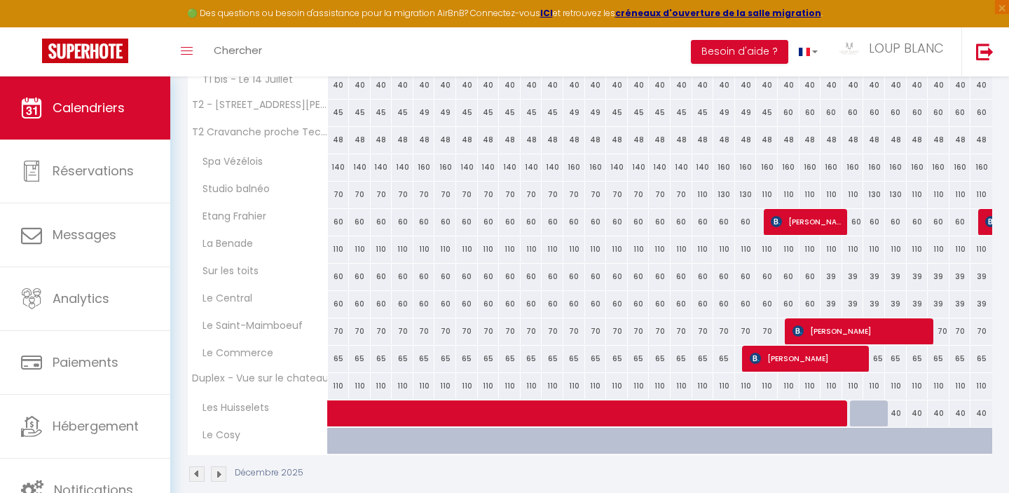
scroll to position [486, 0]
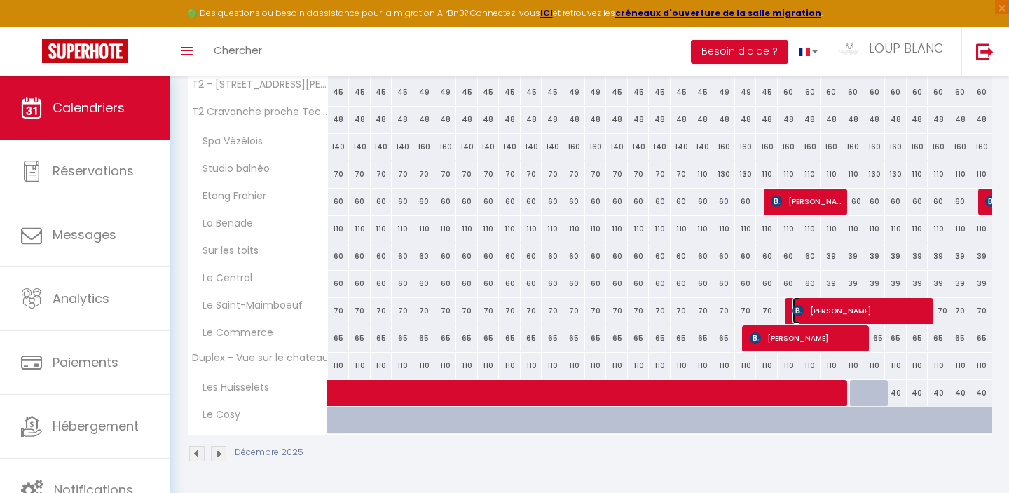
click at [831, 312] on span "[PERSON_NAME]" at bounding box center [860, 310] width 137 height 27
select select "OK"
select select "0"
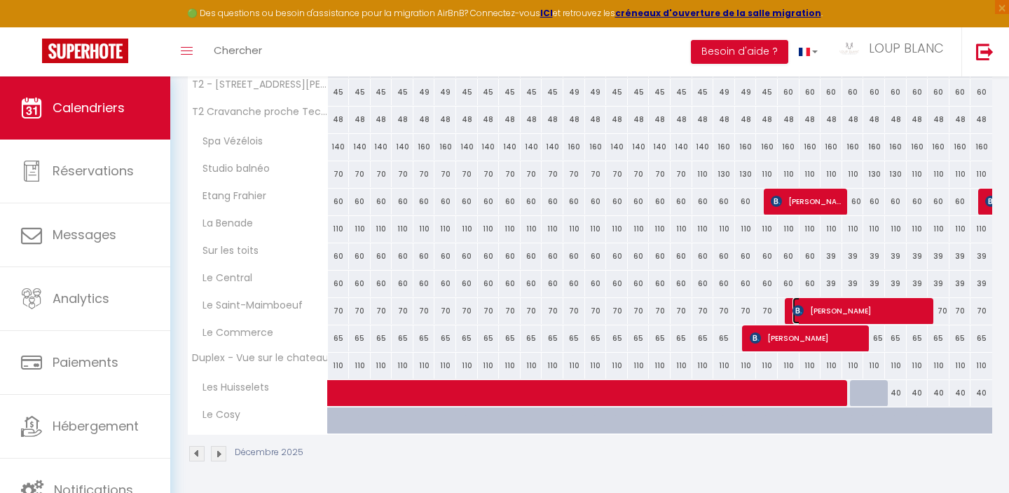
select select "1"
select select
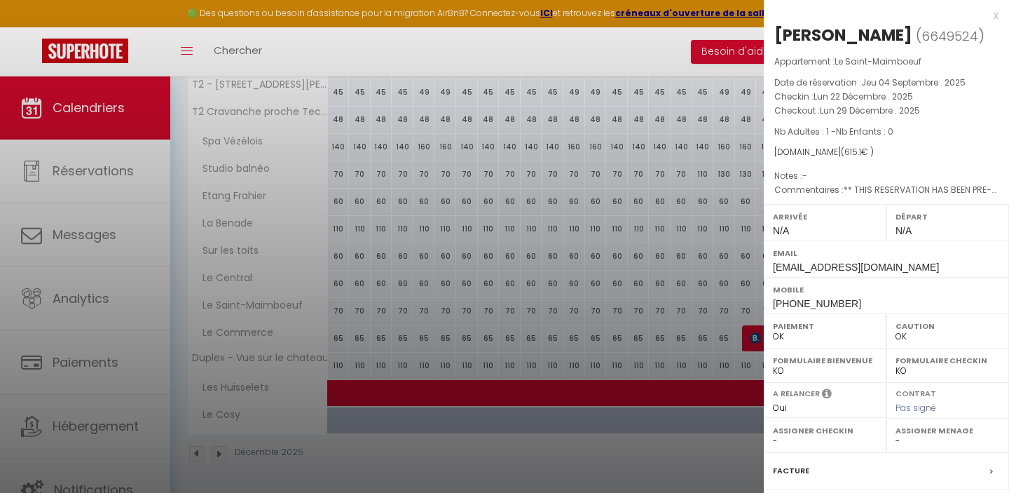
click at [996, 15] on div "x" at bounding box center [881, 15] width 235 height 17
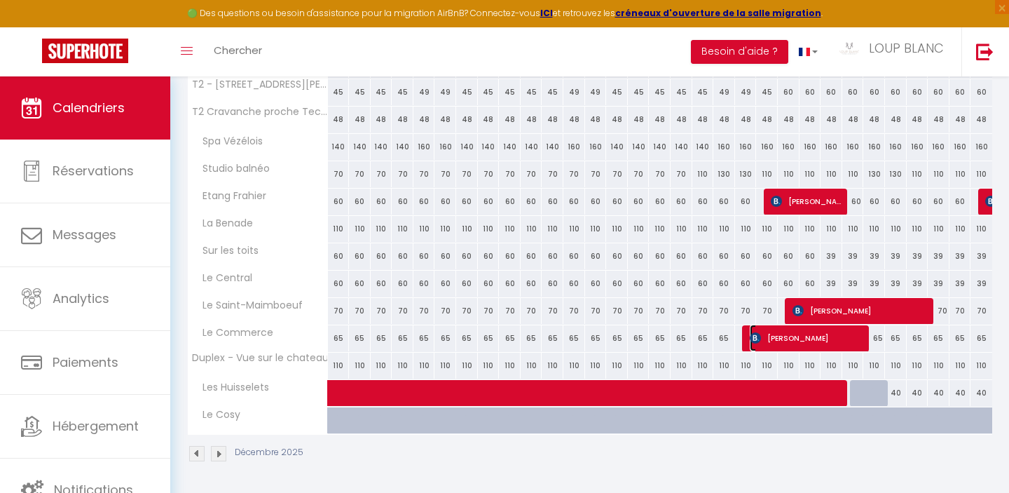
click at [796, 341] on span "[PERSON_NAME]" at bounding box center [808, 337] width 116 height 27
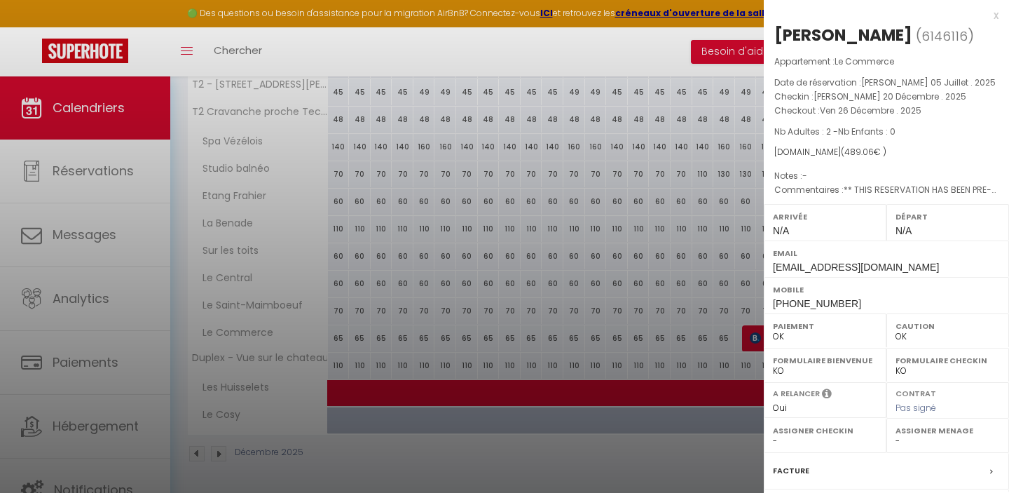
click at [993, 15] on div "x" at bounding box center [881, 15] width 235 height 17
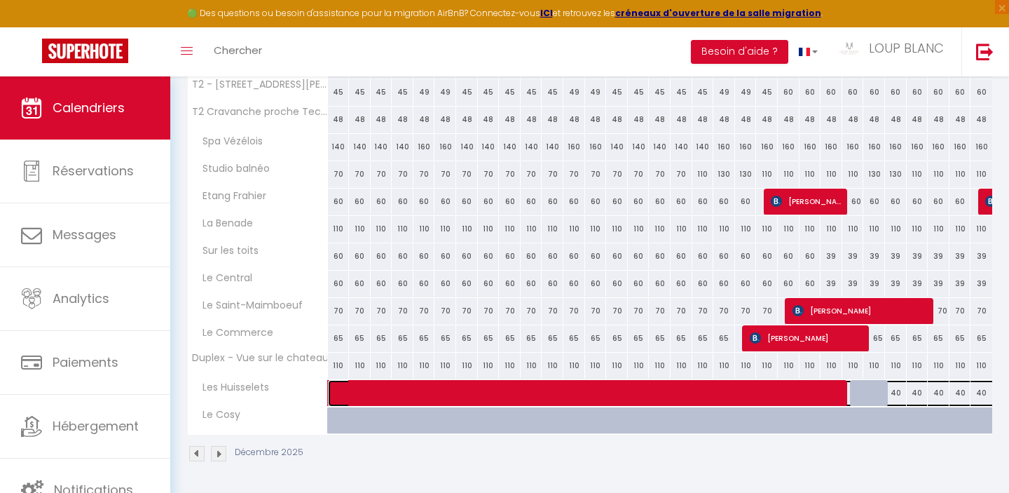
click at [562, 397] on span at bounding box center [730, 393] width 774 height 27
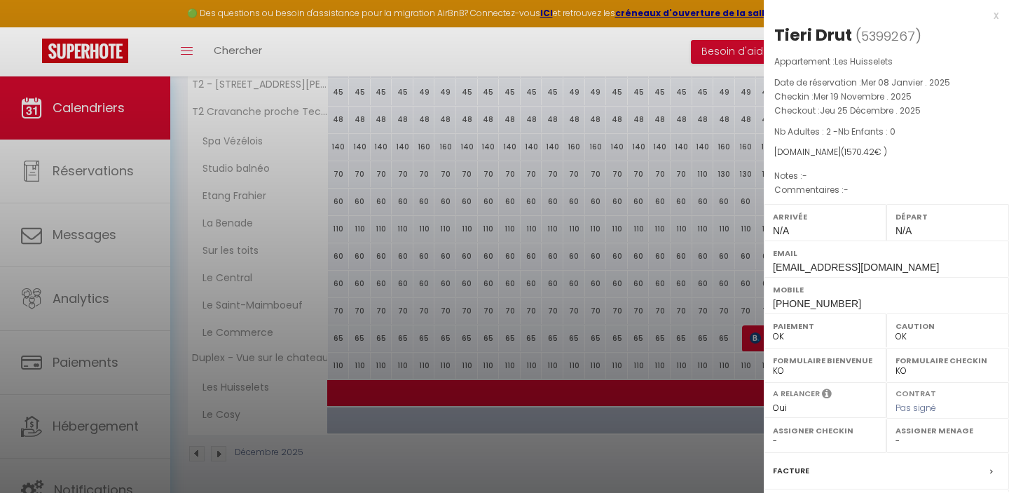
click at [995, 20] on div "x" at bounding box center [881, 15] width 235 height 17
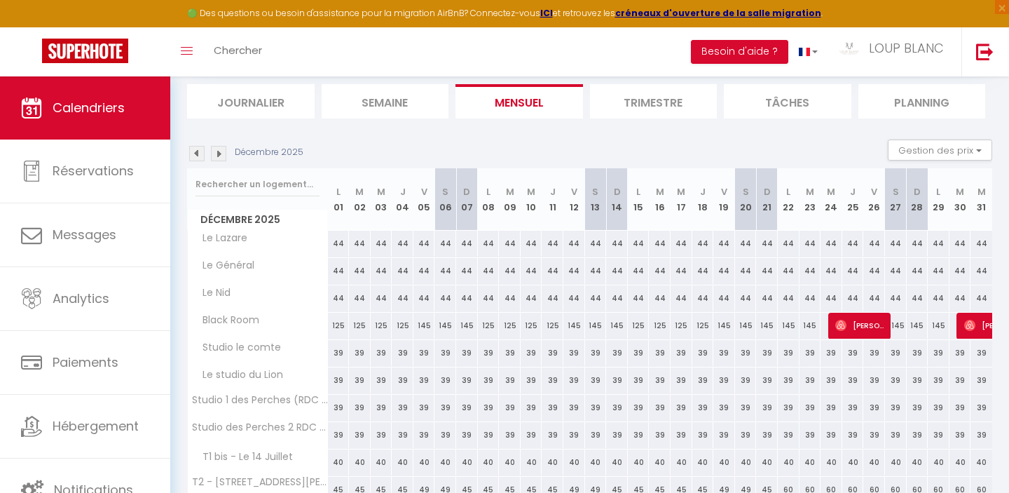
scroll to position [90, 0]
click at [201, 158] on img at bounding box center [196, 152] width 15 height 15
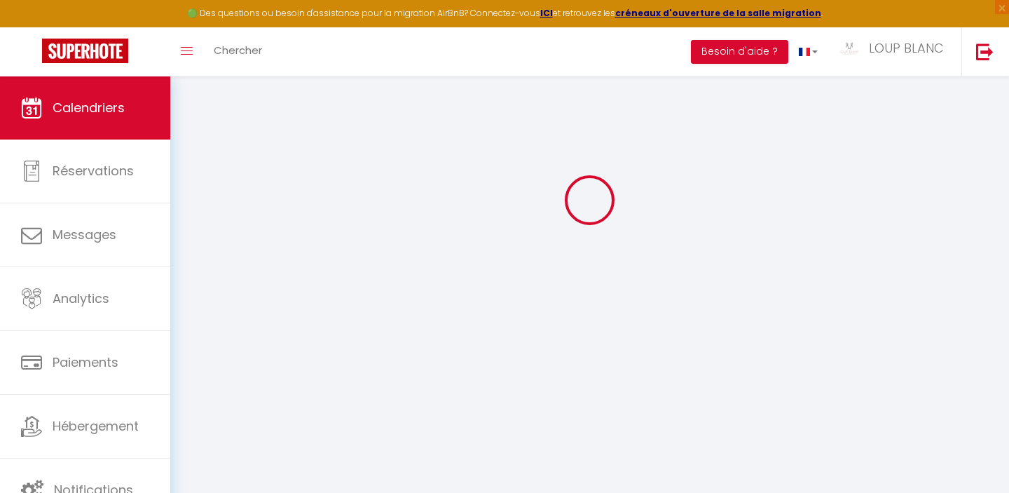
scroll to position [76, 0]
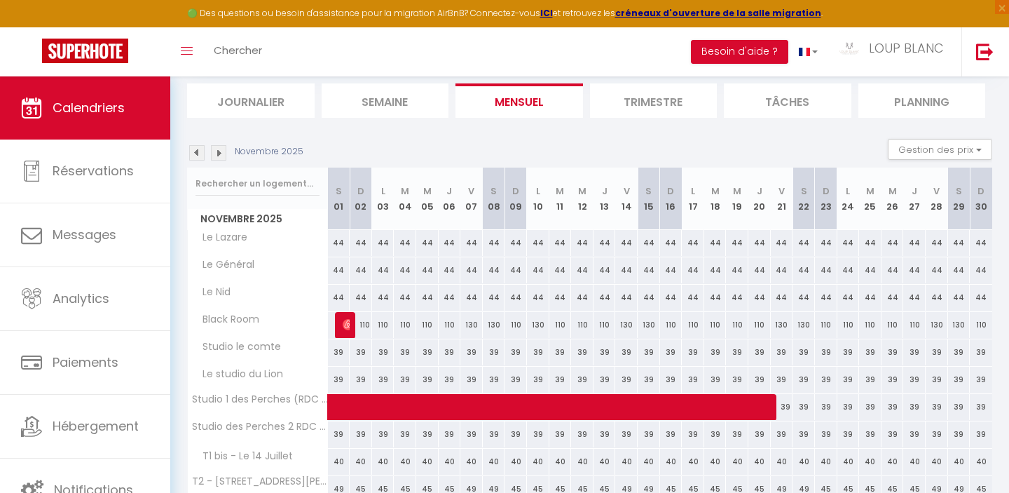
click at [200, 158] on img at bounding box center [196, 152] width 15 height 15
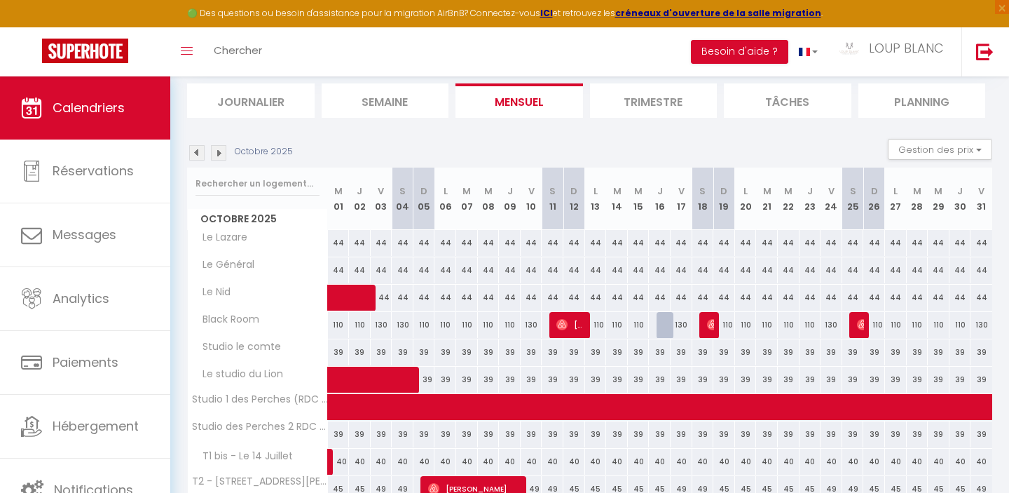
click at [198, 156] on img at bounding box center [196, 152] width 15 height 15
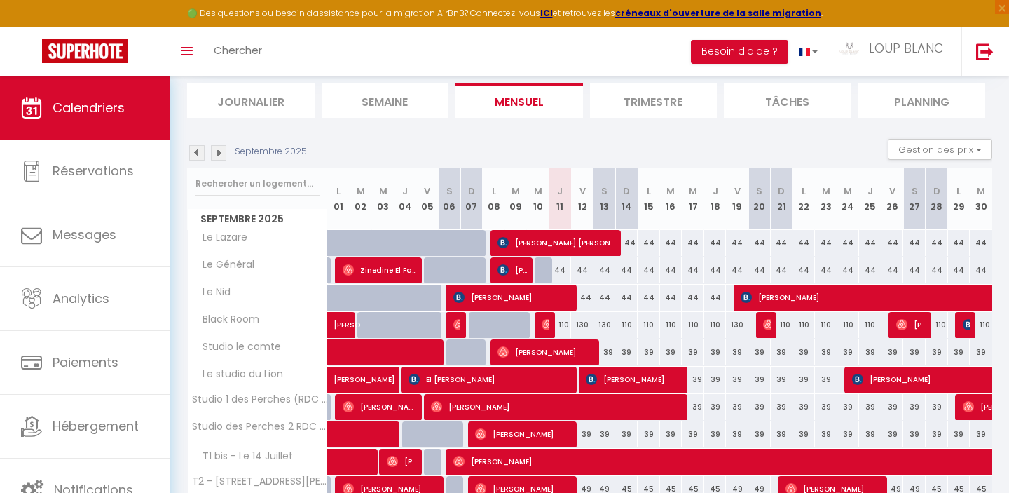
click at [198, 156] on img at bounding box center [196, 152] width 15 height 15
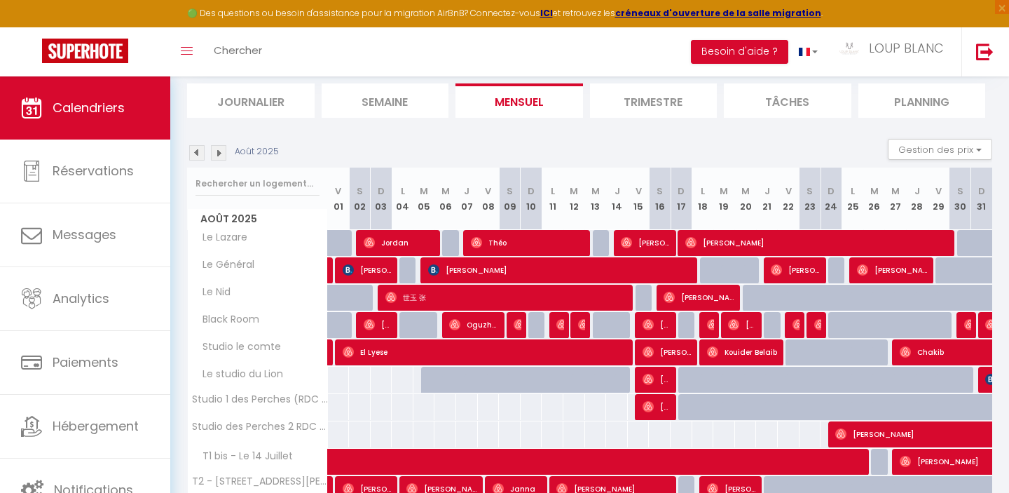
click at [198, 156] on img at bounding box center [196, 152] width 15 height 15
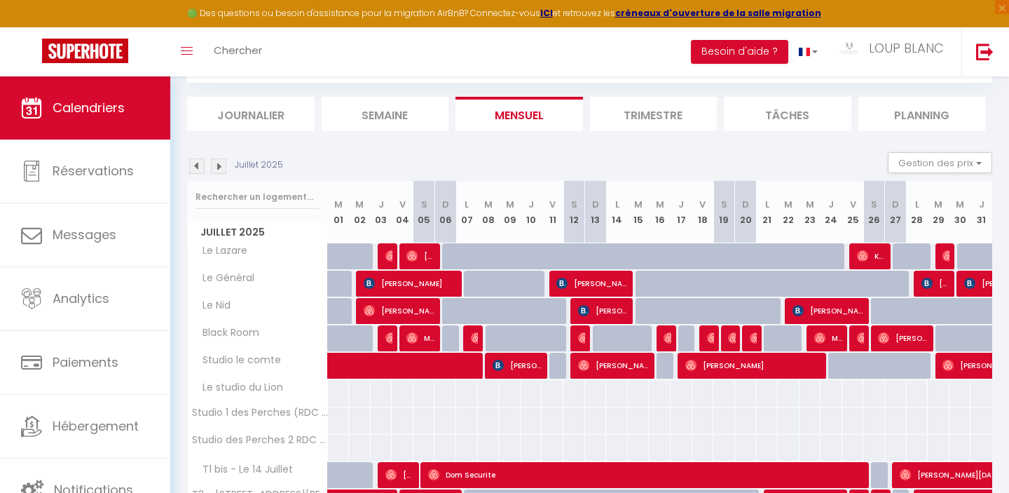
scroll to position [90, 0]
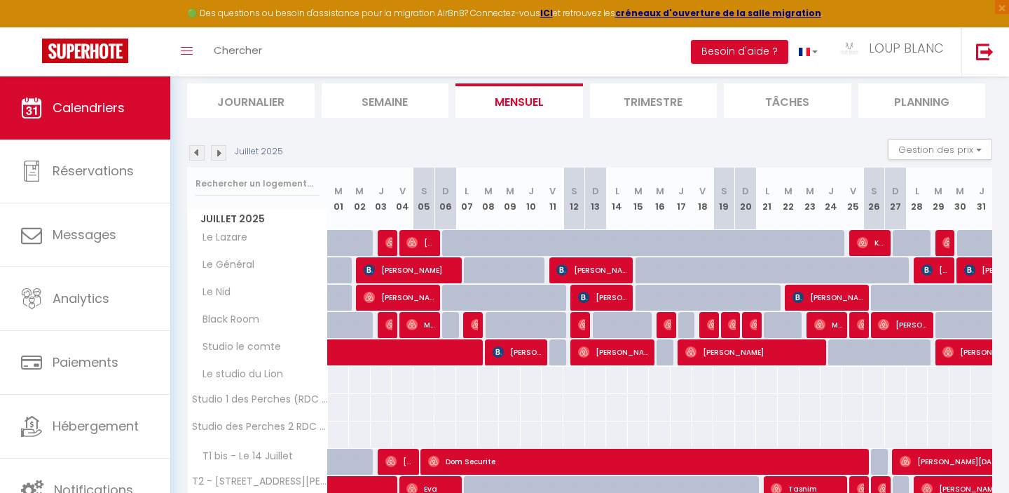
click at [198, 156] on img at bounding box center [196, 152] width 15 height 15
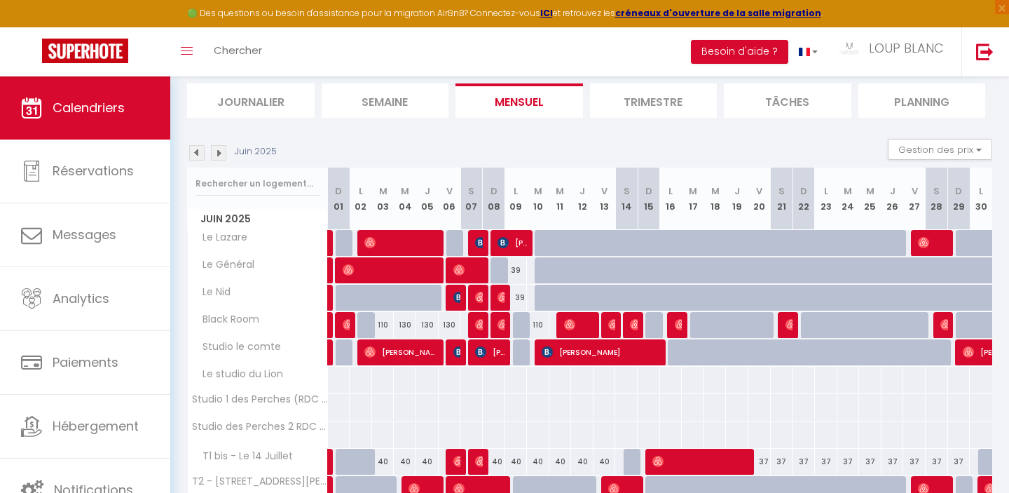
click at [219, 153] on img at bounding box center [218, 152] width 15 height 15
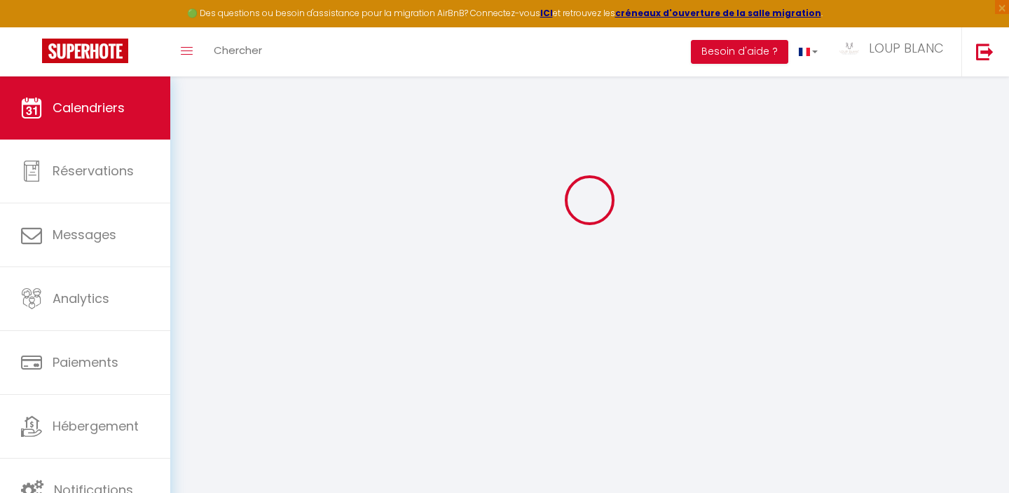
select select "0"
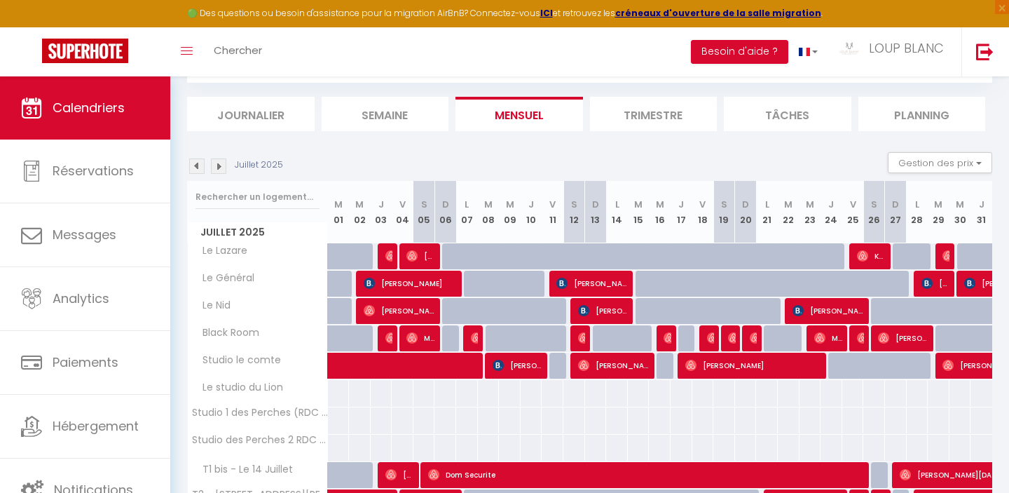
scroll to position [90, 0]
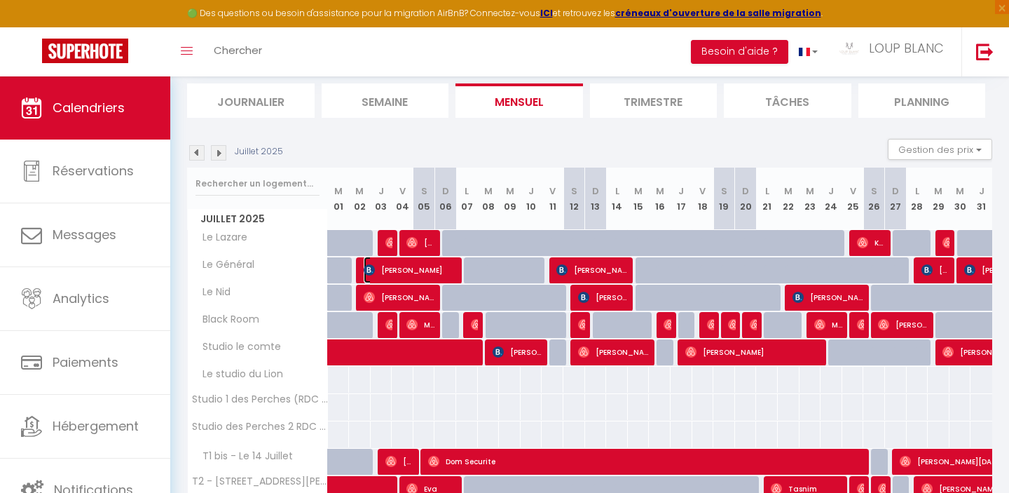
click at [410, 270] on span "[PERSON_NAME]" at bounding box center [411, 269] width 94 height 27
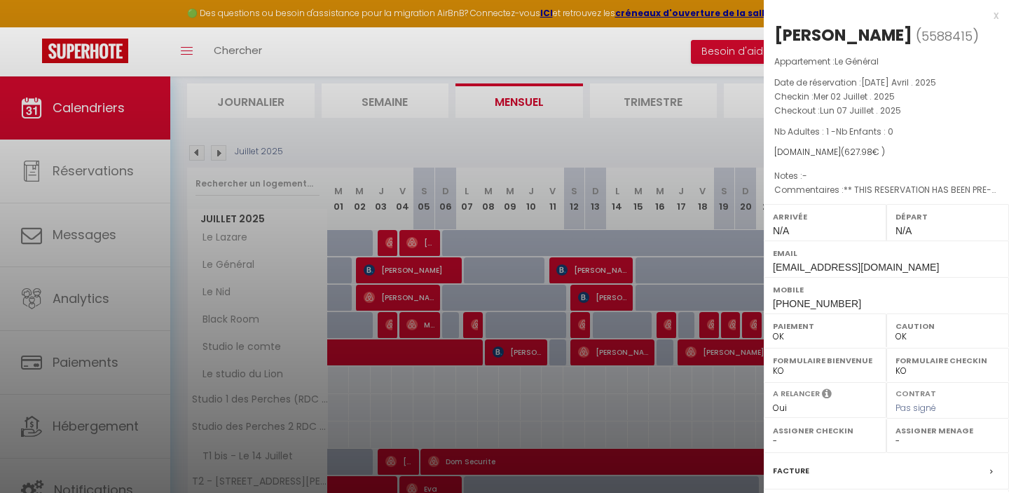
click at [996, 15] on div "x" at bounding box center [881, 15] width 235 height 17
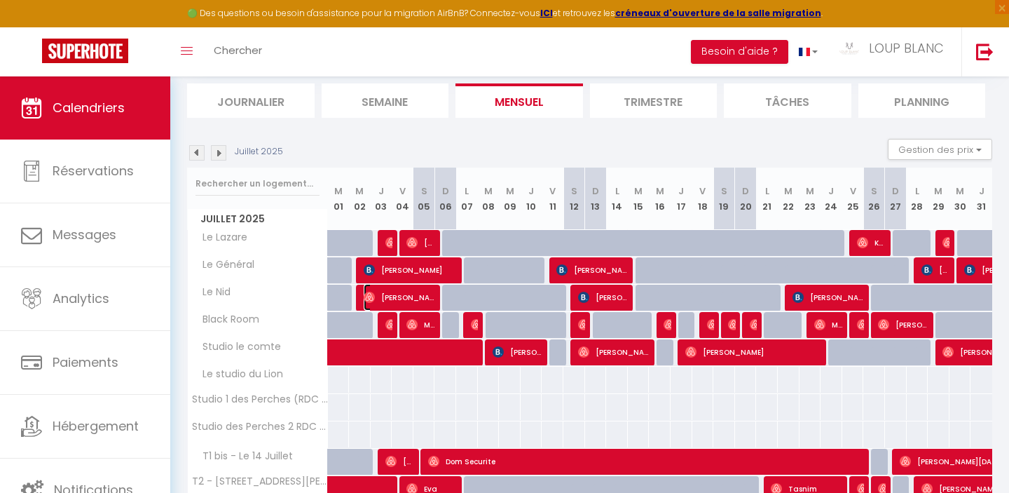
click at [410, 295] on span "[PERSON_NAME] [PERSON_NAME] [PERSON_NAME]" at bounding box center [400, 297] width 72 height 27
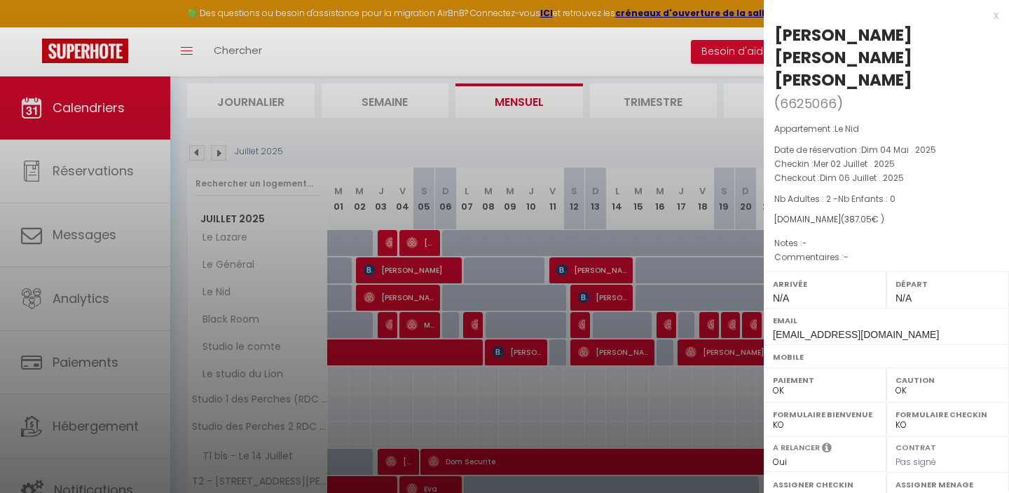
click at [995, 15] on div "x" at bounding box center [881, 15] width 235 height 17
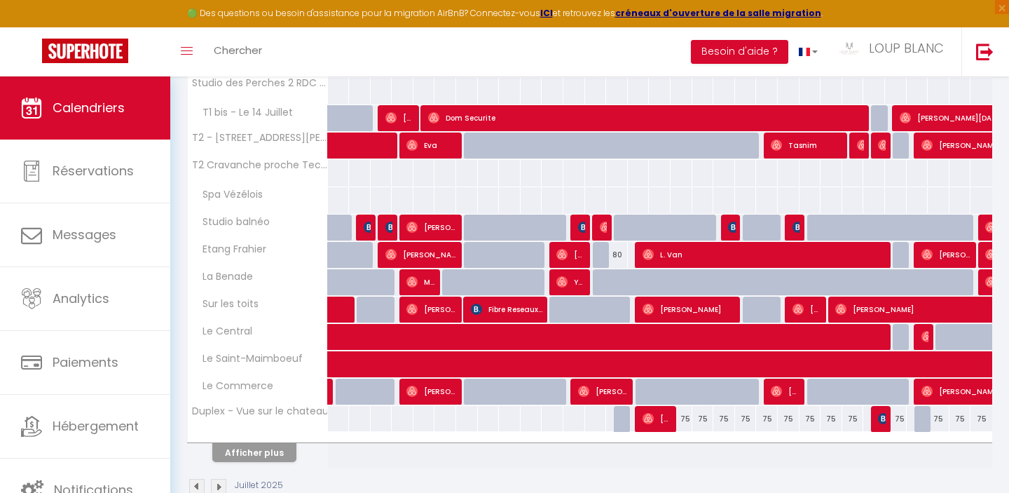
scroll to position [466, 0]
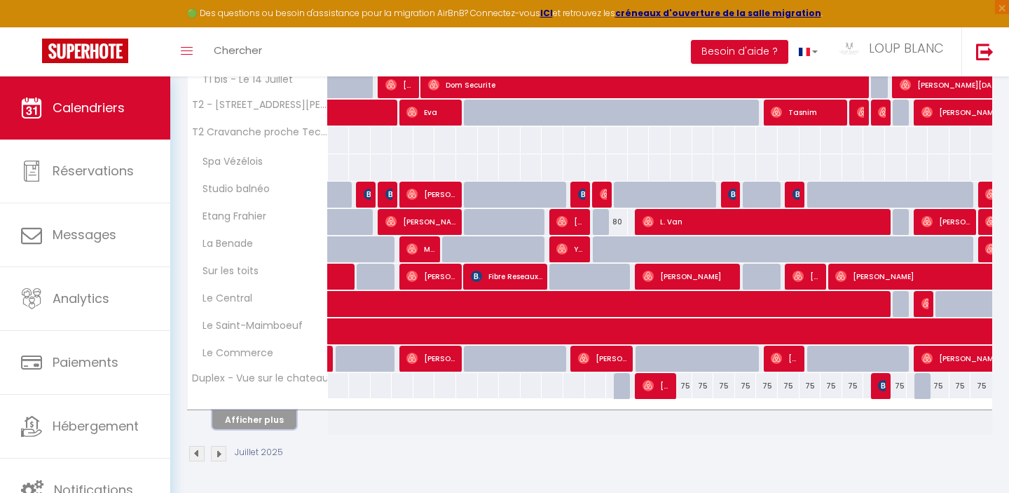
click at [273, 418] on button "Afficher plus" at bounding box center [254, 419] width 84 height 19
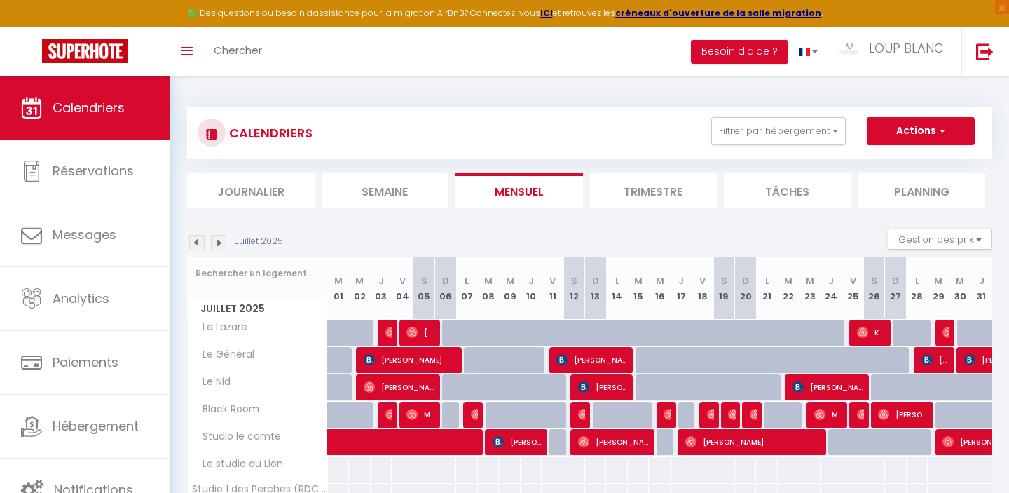
scroll to position [3, 0]
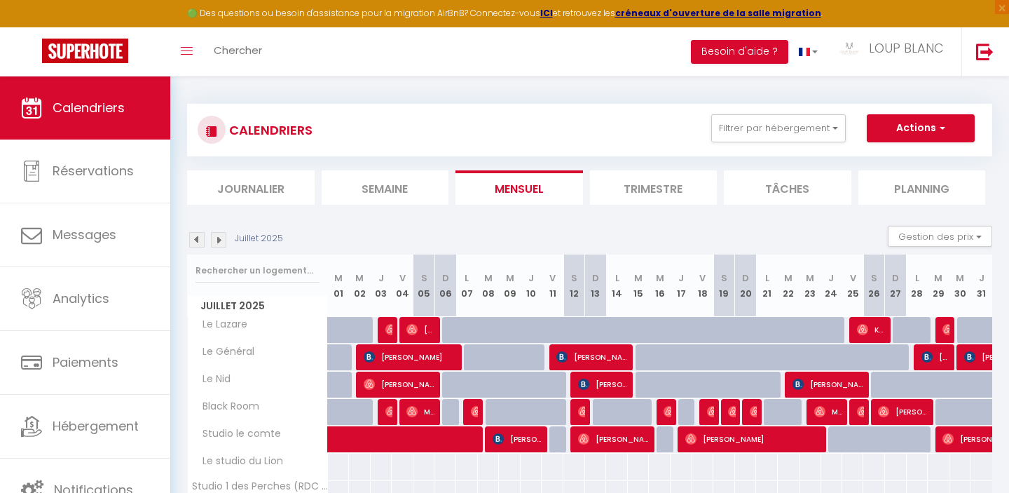
click at [221, 241] on img at bounding box center [218, 239] width 15 height 15
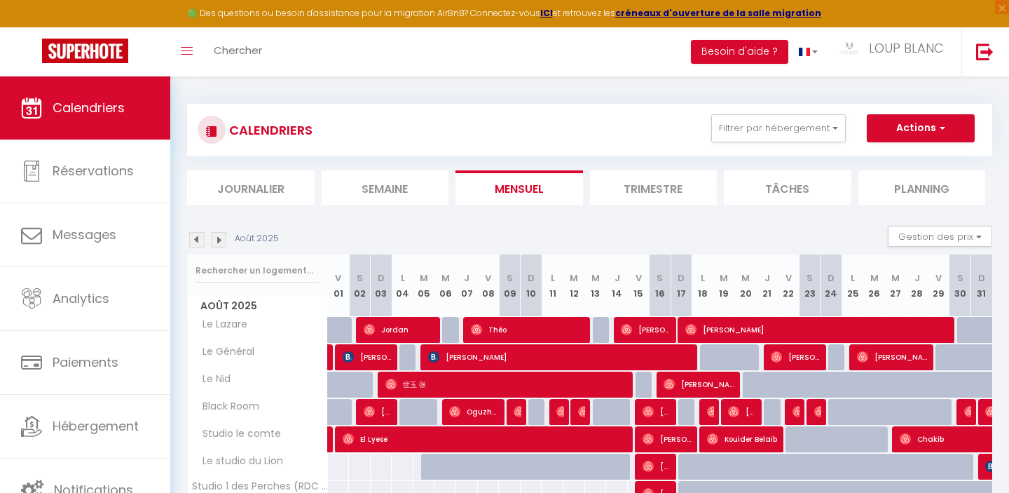
click at [222, 239] on img at bounding box center [218, 239] width 15 height 15
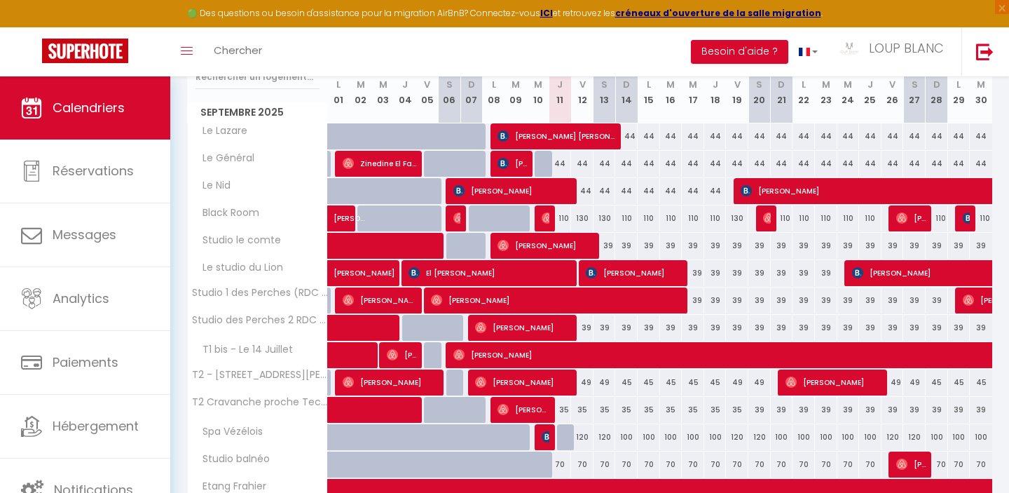
scroll to position [197, 0]
